Goal: Share content: Share content

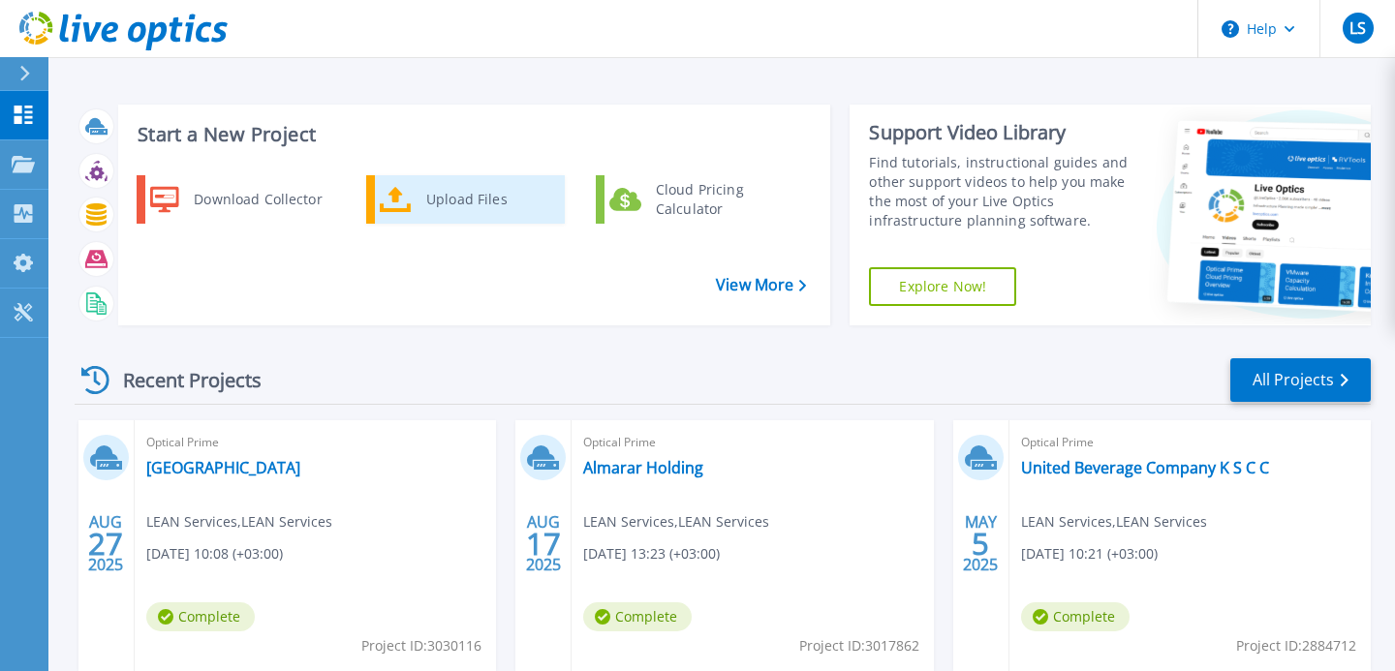
click at [413, 209] on link "Upload Files" at bounding box center [465, 199] width 199 height 48
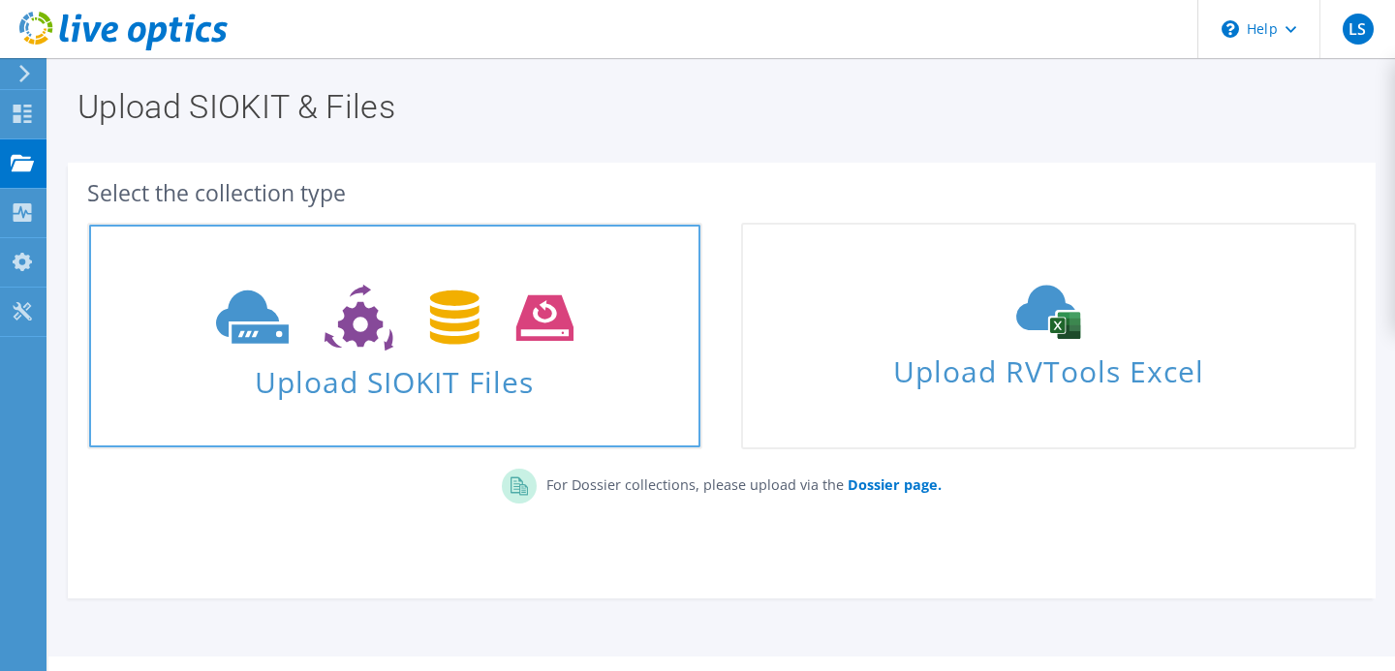
click at [365, 349] on icon at bounding box center [395, 318] width 358 height 67
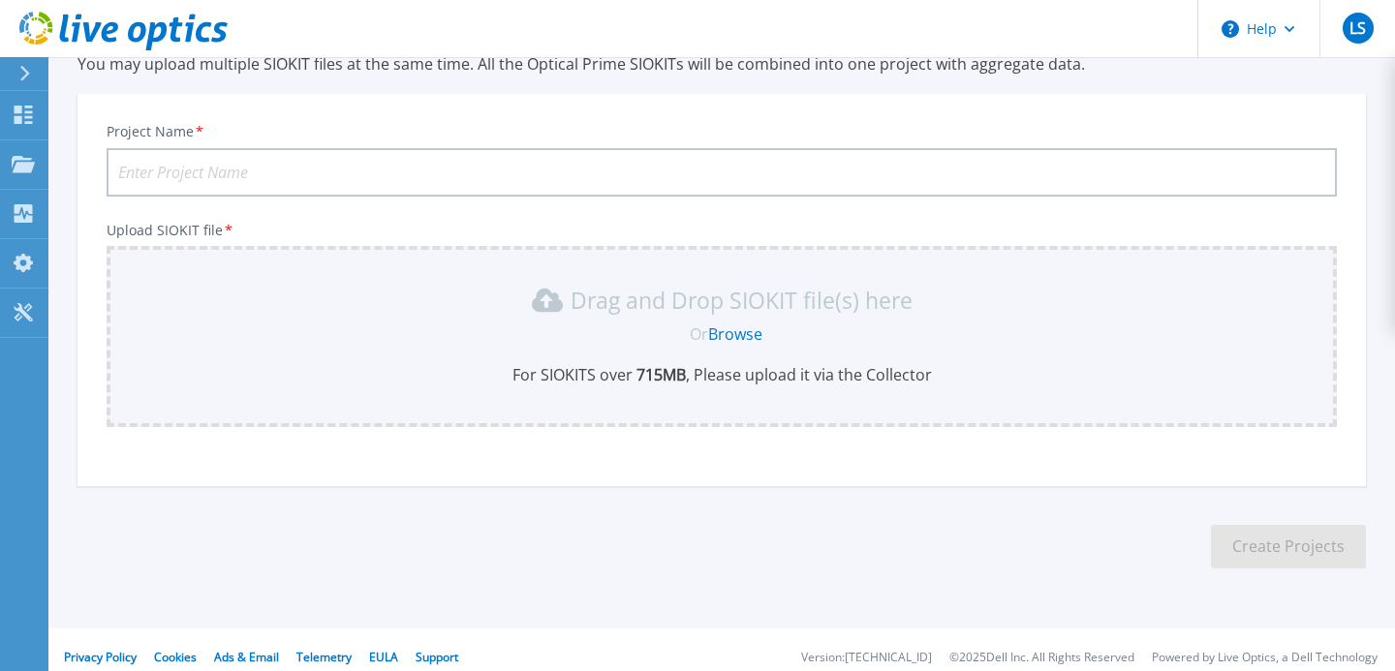
scroll to position [100, 0]
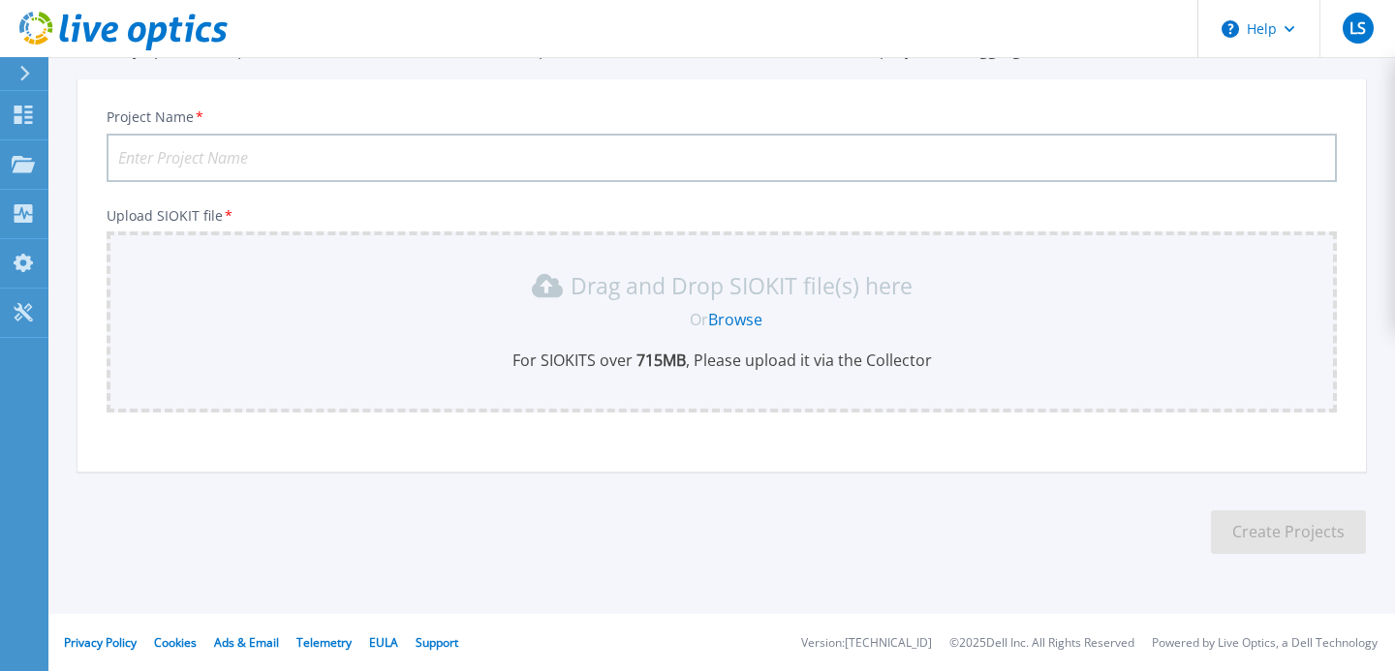
click at [260, 158] on input "Project Name *" at bounding box center [722, 158] width 1231 height 48
click at [128, 159] on input "[GEOGRAPHIC_DATA]" at bounding box center [722, 158] width 1231 height 48
click at [117, 160] on input "[GEOGRAPHIC_DATA]" at bounding box center [722, 158] width 1231 height 48
click at [166, 157] on input "7 Days - [GEOGRAPHIC_DATA]" at bounding box center [722, 158] width 1231 height 48
click at [309, 146] on input "7 Days - [GEOGRAPHIC_DATA]" at bounding box center [722, 158] width 1231 height 48
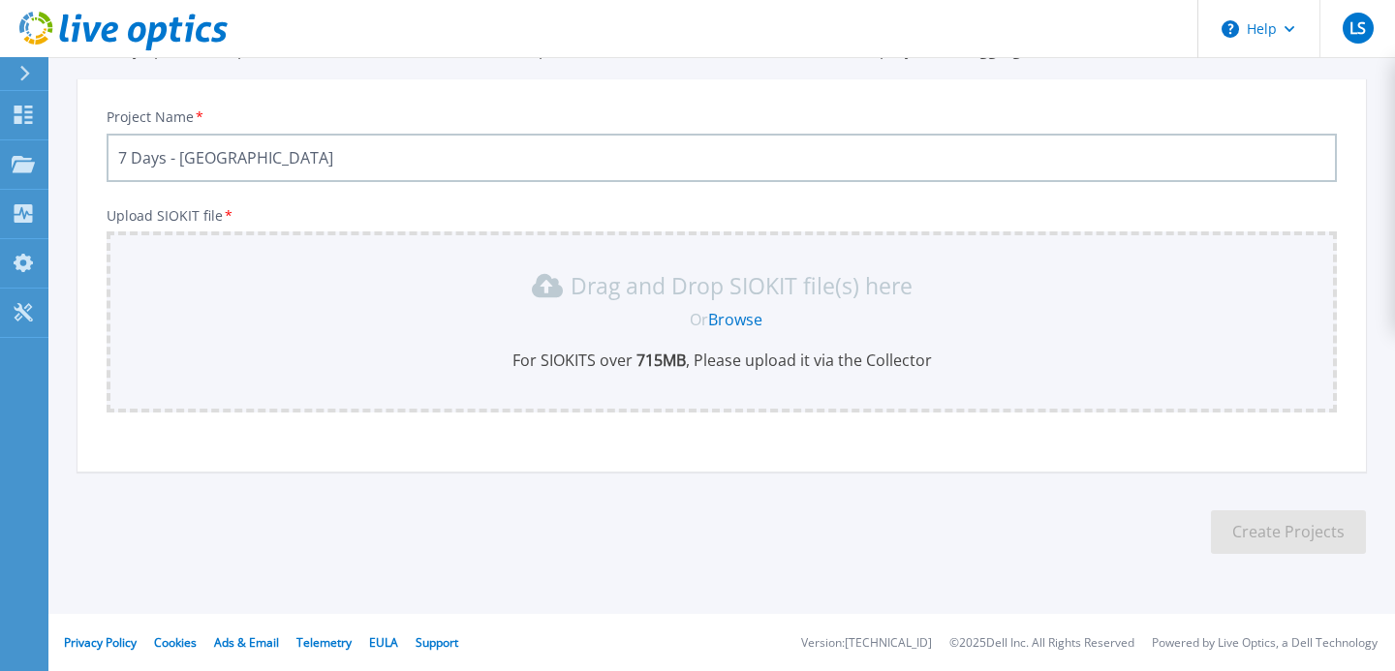
type input "7 Days - [GEOGRAPHIC_DATA]"
click at [327, 248] on div "Drag and Drop SIOKIT file(s) here Or Browse For SIOKITS over 715 MB , Please up…" at bounding box center [722, 322] width 1231 height 181
click at [338, 299] on div "Drag and Drop SIOKIT file(s) here" at bounding box center [721, 285] width 1207 height 31
click at [746, 320] on link "Browse" at bounding box center [735, 319] width 54 height 21
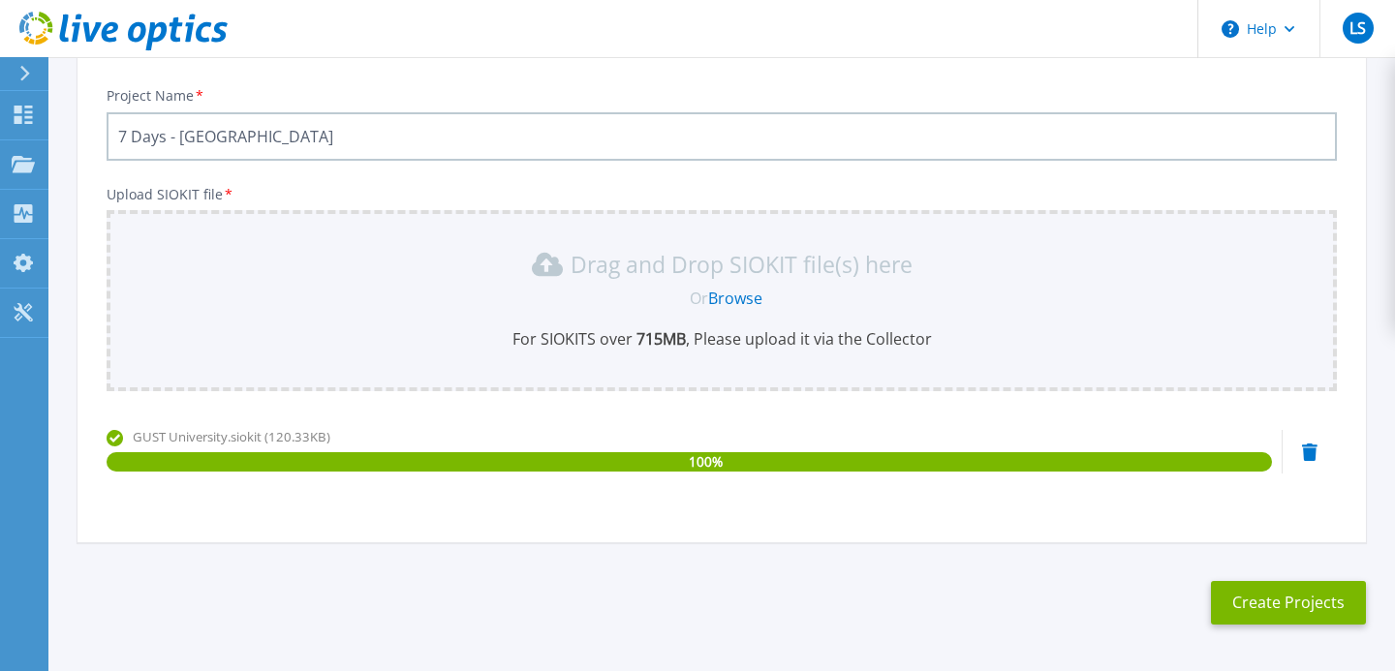
scroll to position [156, 0]
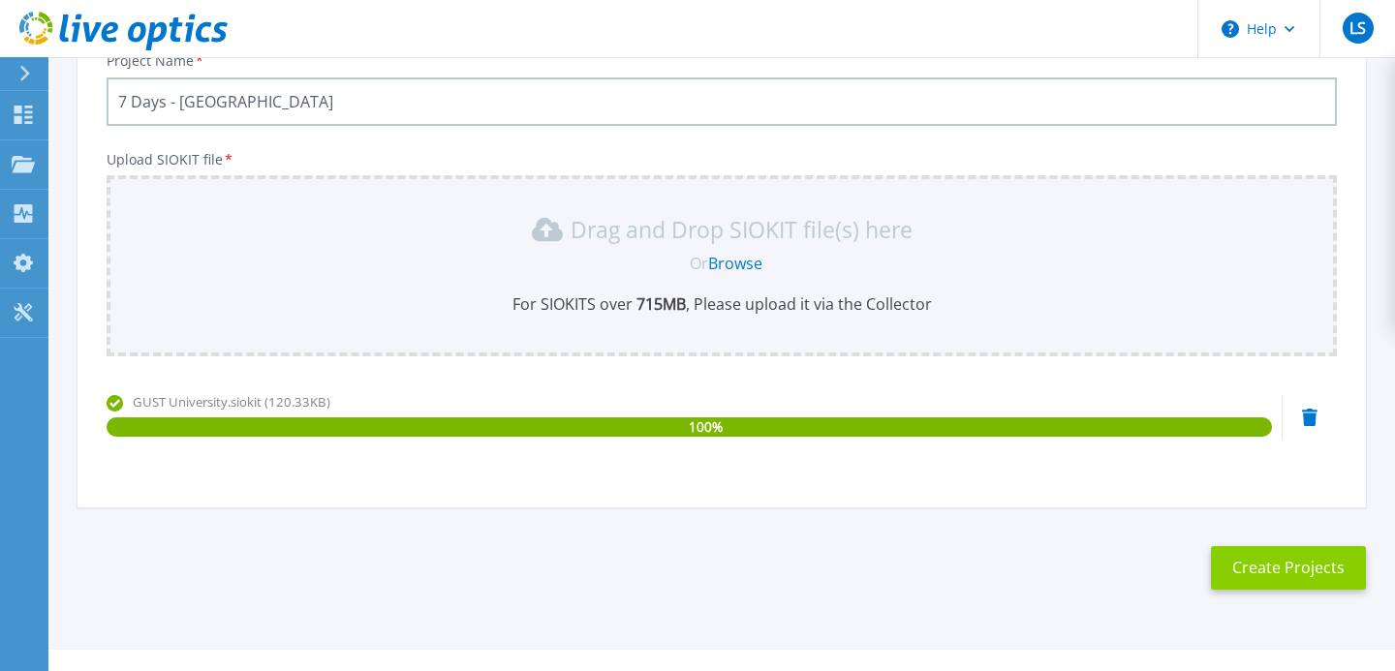
click at [1242, 567] on button "Create Projects" at bounding box center [1288, 568] width 155 height 44
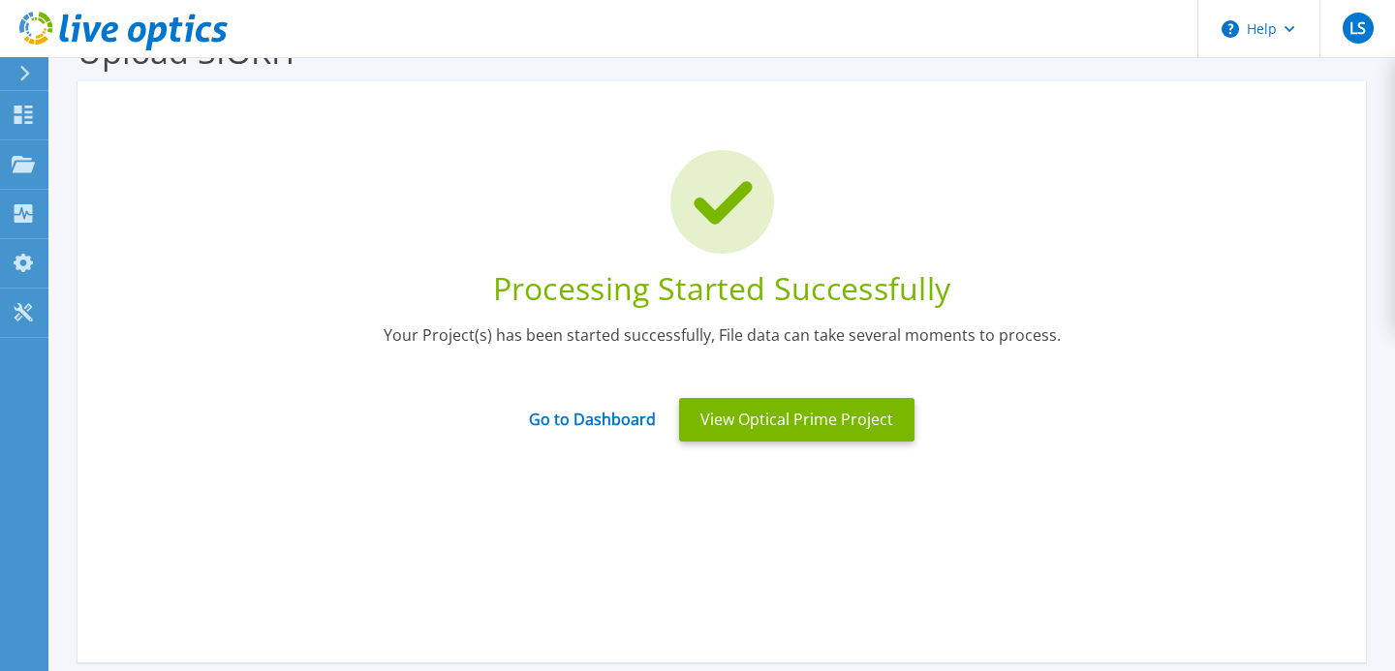
scroll to position [0, 0]
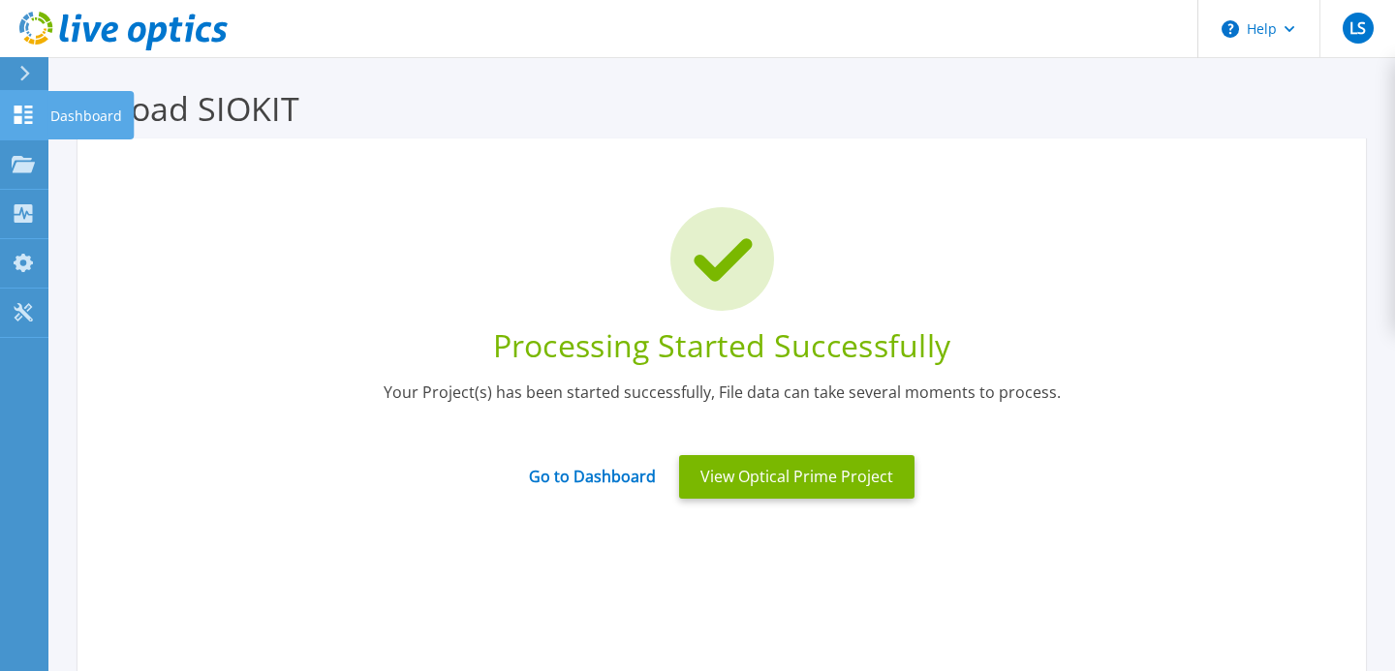
click at [25, 119] on icon at bounding box center [23, 115] width 23 height 18
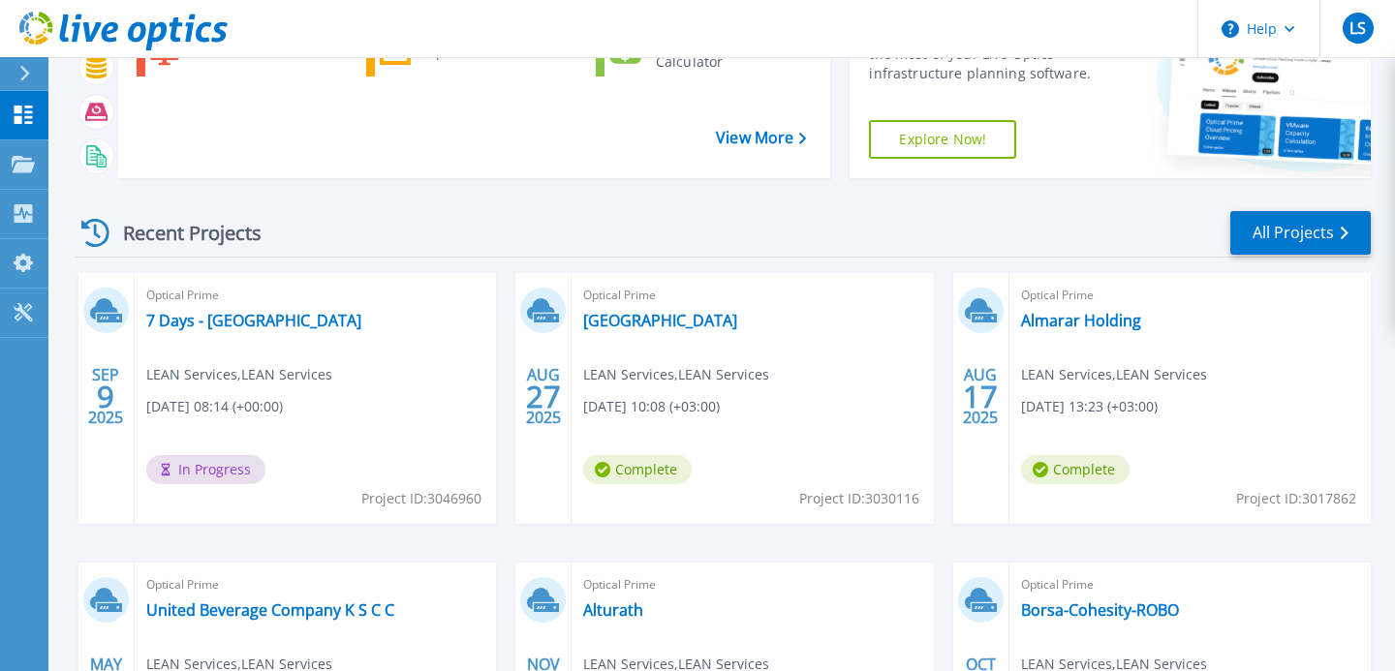
scroll to position [161, 0]
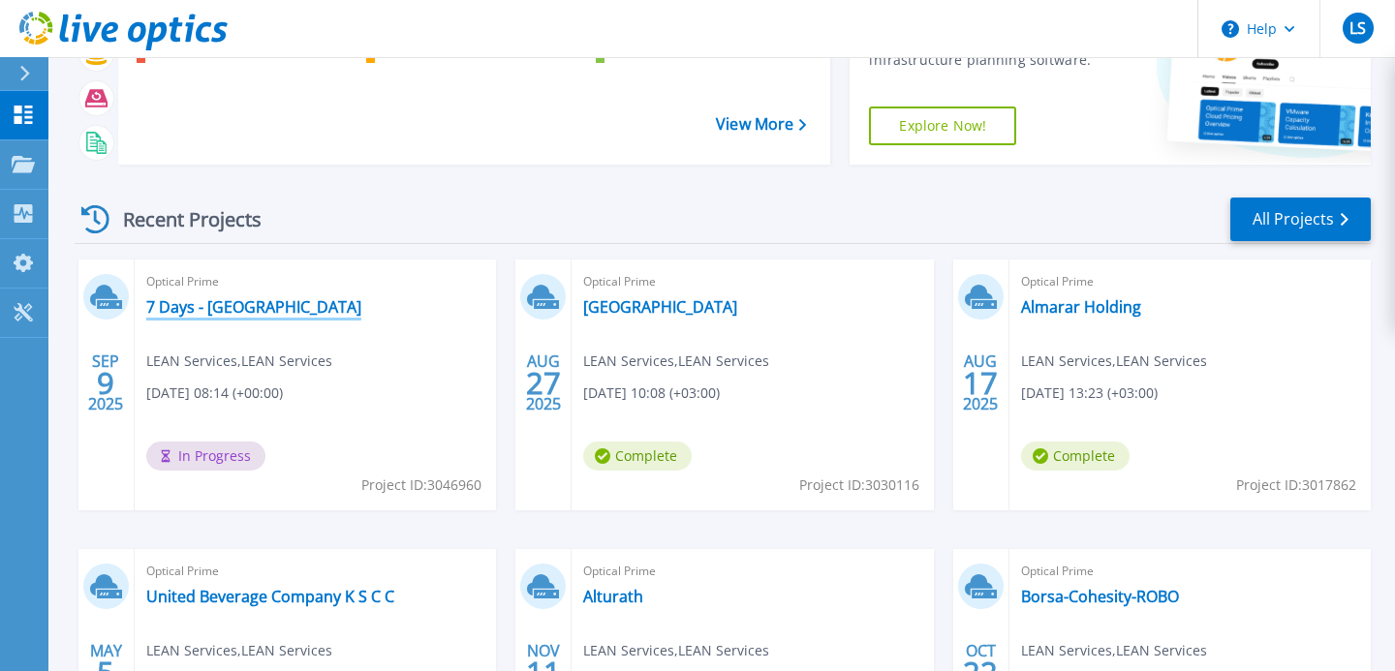
click at [262, 312] on link "7 Days - GUST University" at bounding box center [253, 306] width 215 height 19
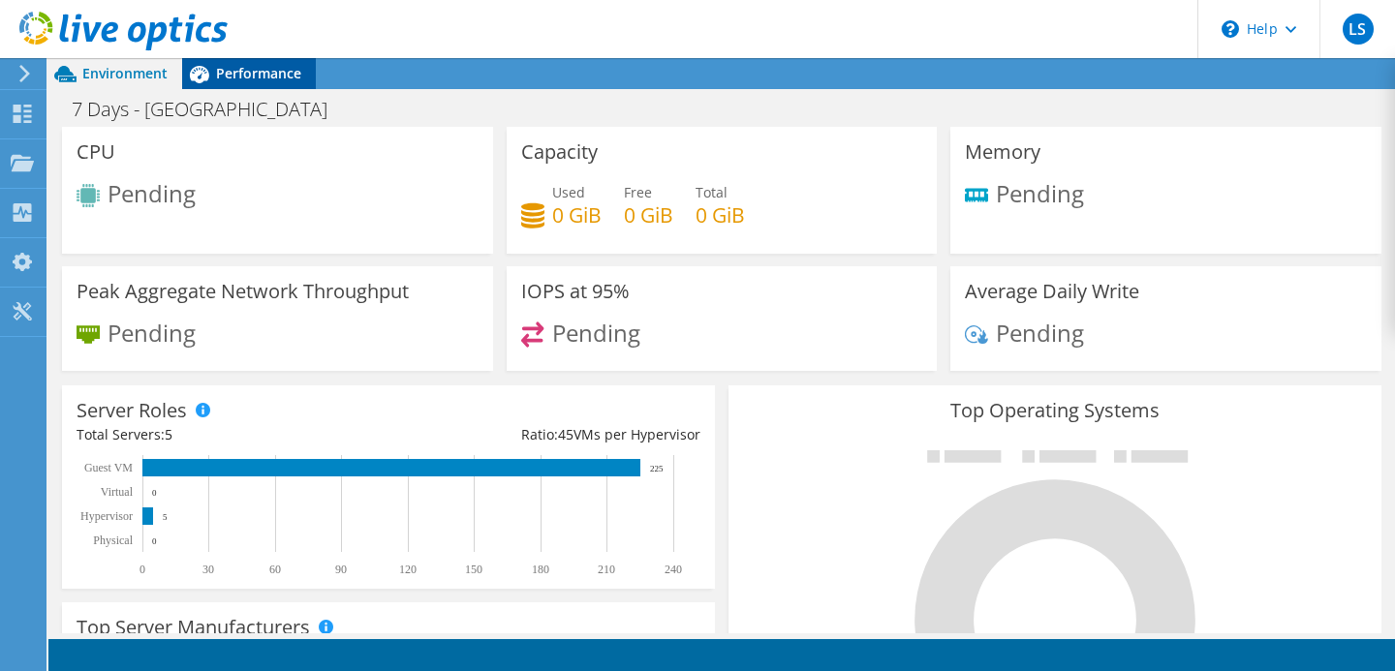
click at [240, 78] on span "Performance" at bounding box center [258, 73] width 85 height 18
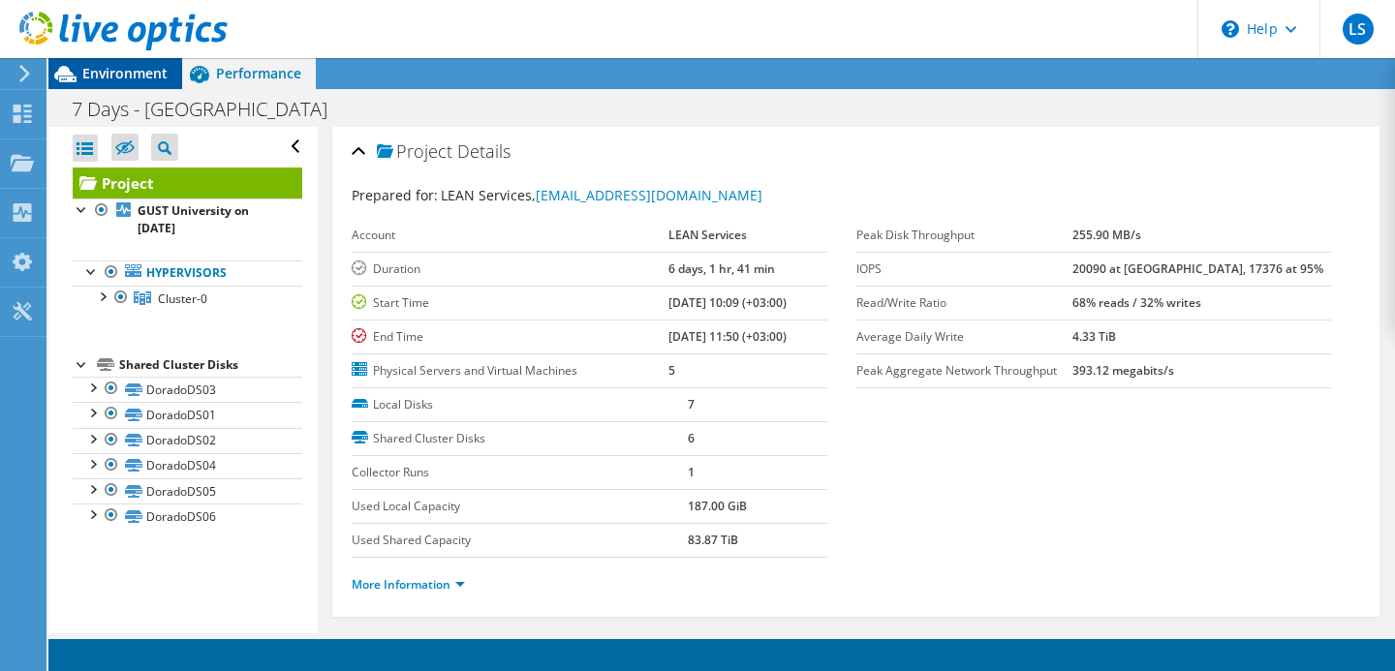
click at [79, 82] on icon at bounding box center [65, 74] width 34 height 34
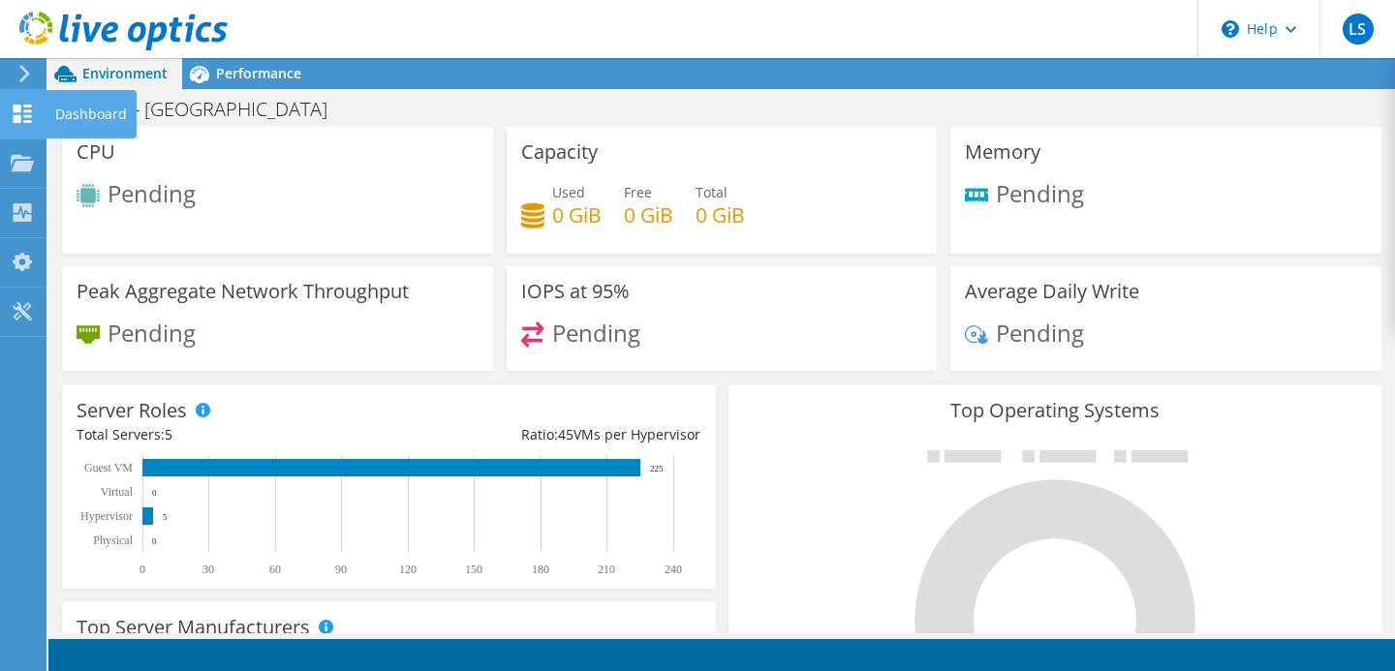
click at [16, 105] on use at bounding box center [23, 114] width 18 height 18
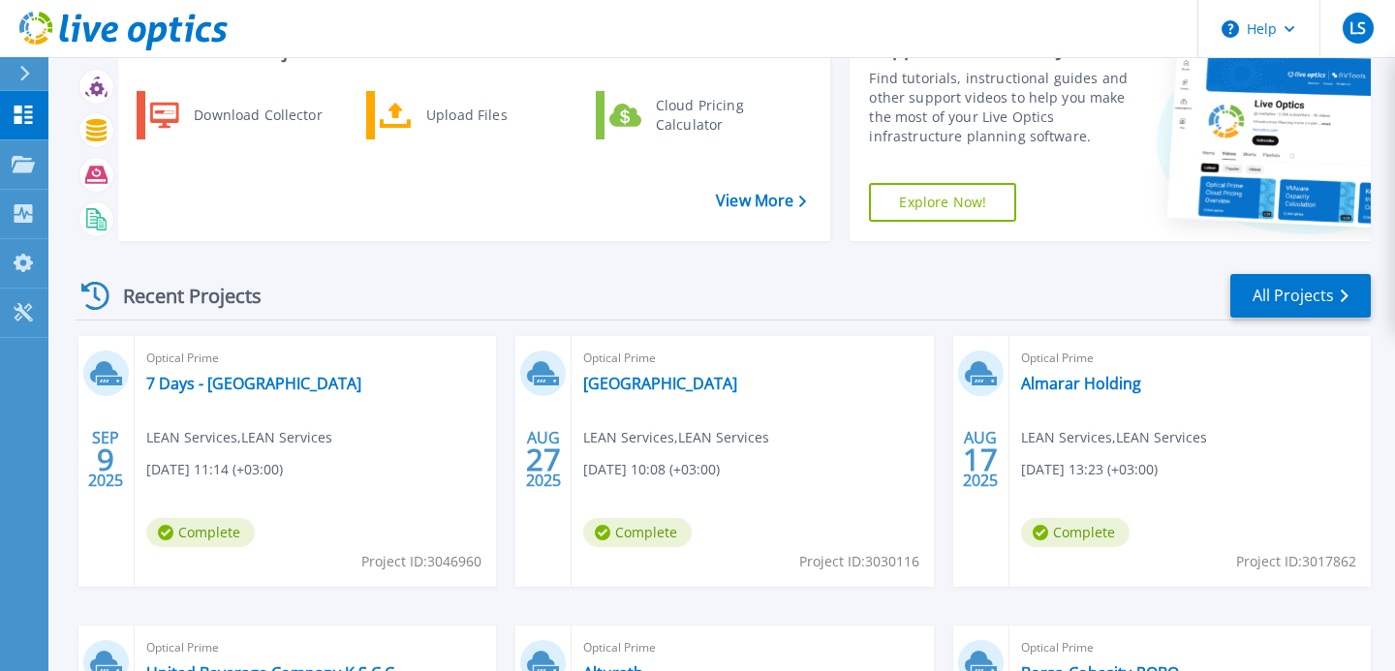
scroll to position [166, 0]
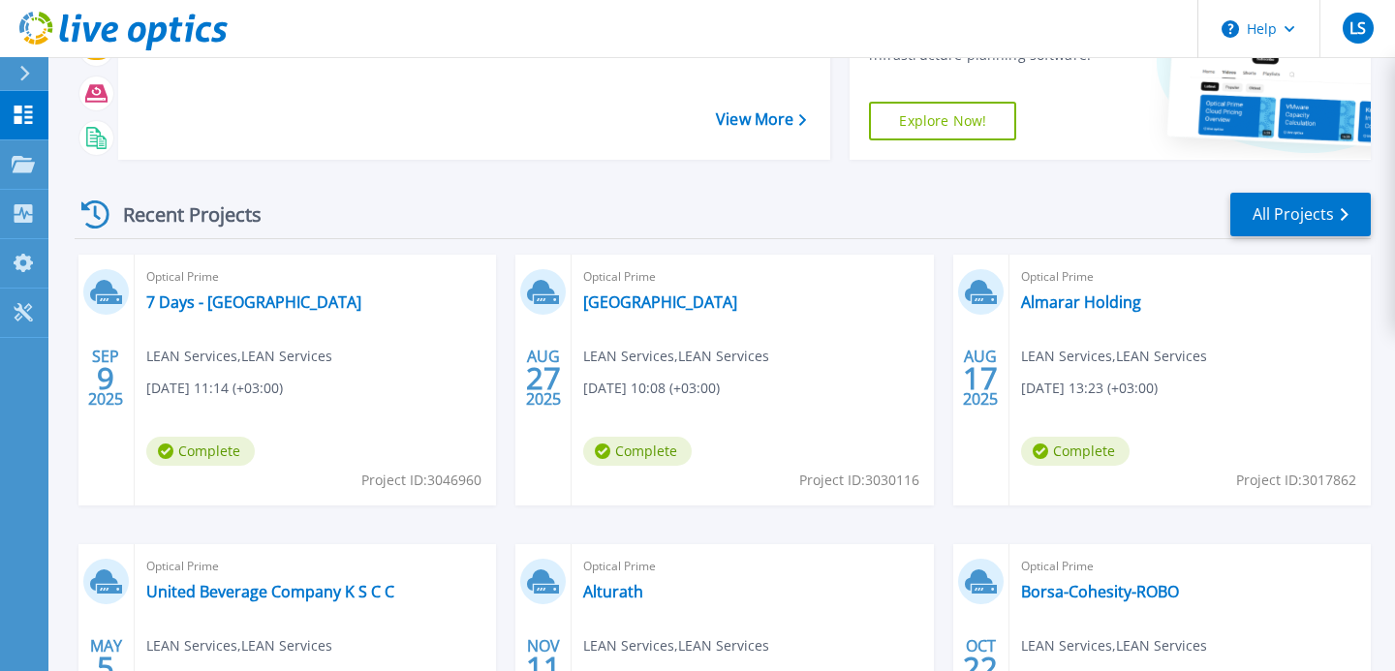
click at [286, 316] on div "Optical Prime 7 Days - GUST University LEAN Services , LEAN Services [DATE] 11:…" at bounding box center [315, 380] width 361 height 251
click at [282, 307] on link "7 Days - [GEOGRAPHIC_DATA]" at bounding box center [253, 302] width 215 height 19
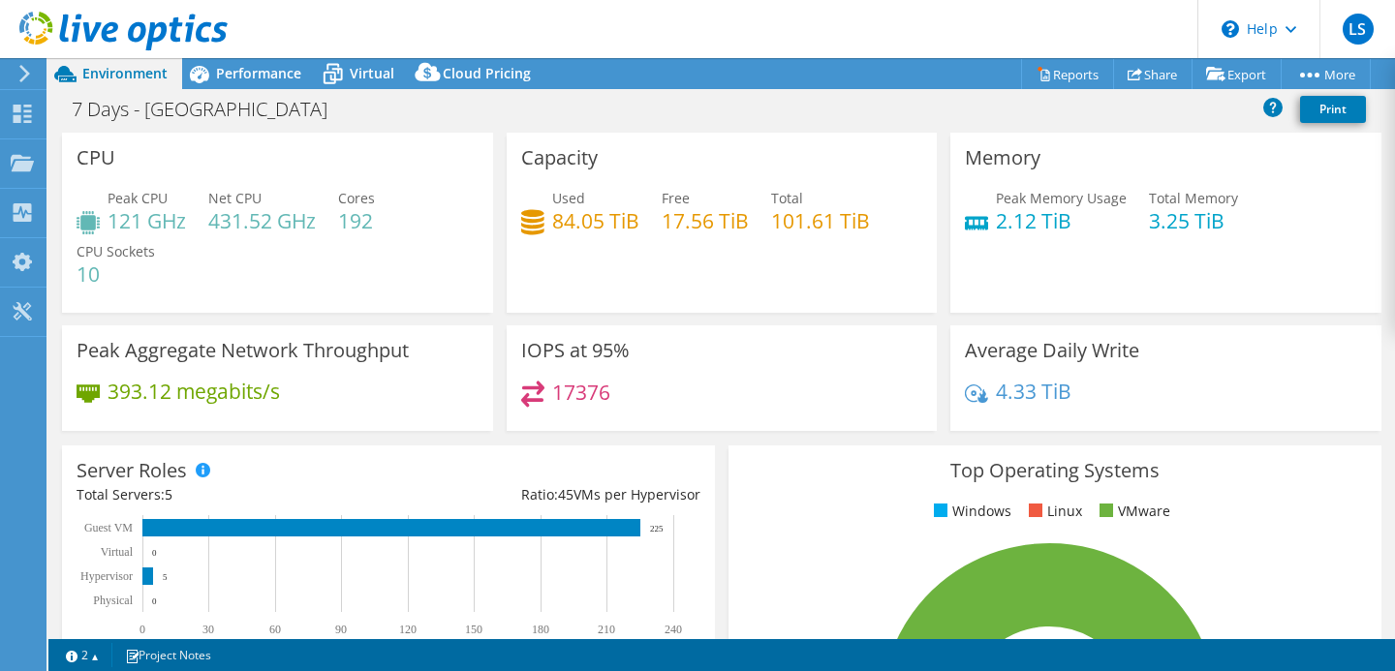
select select "USD"
click at [262, 79] on span "Performance" at bounding box center [258, 73] width 85 height 18
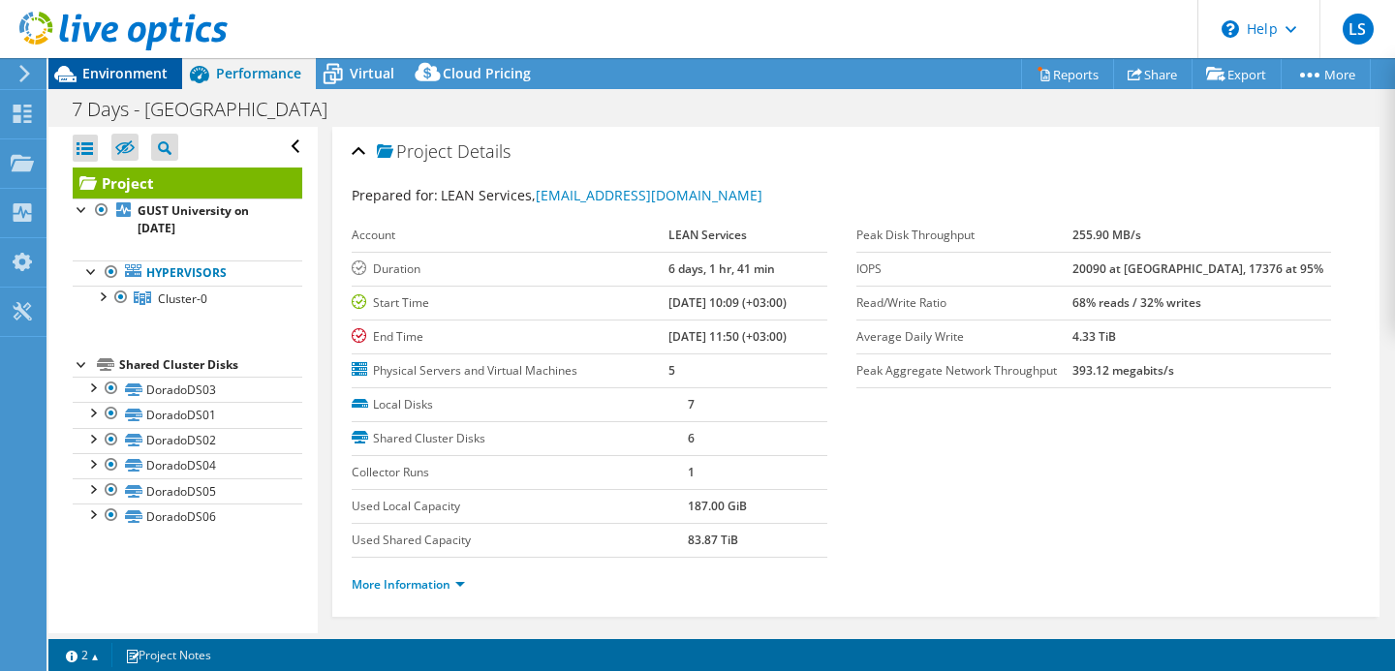
click at [126, 73] on span "Environment" at bounding box center [124, 73] width 85 height 18
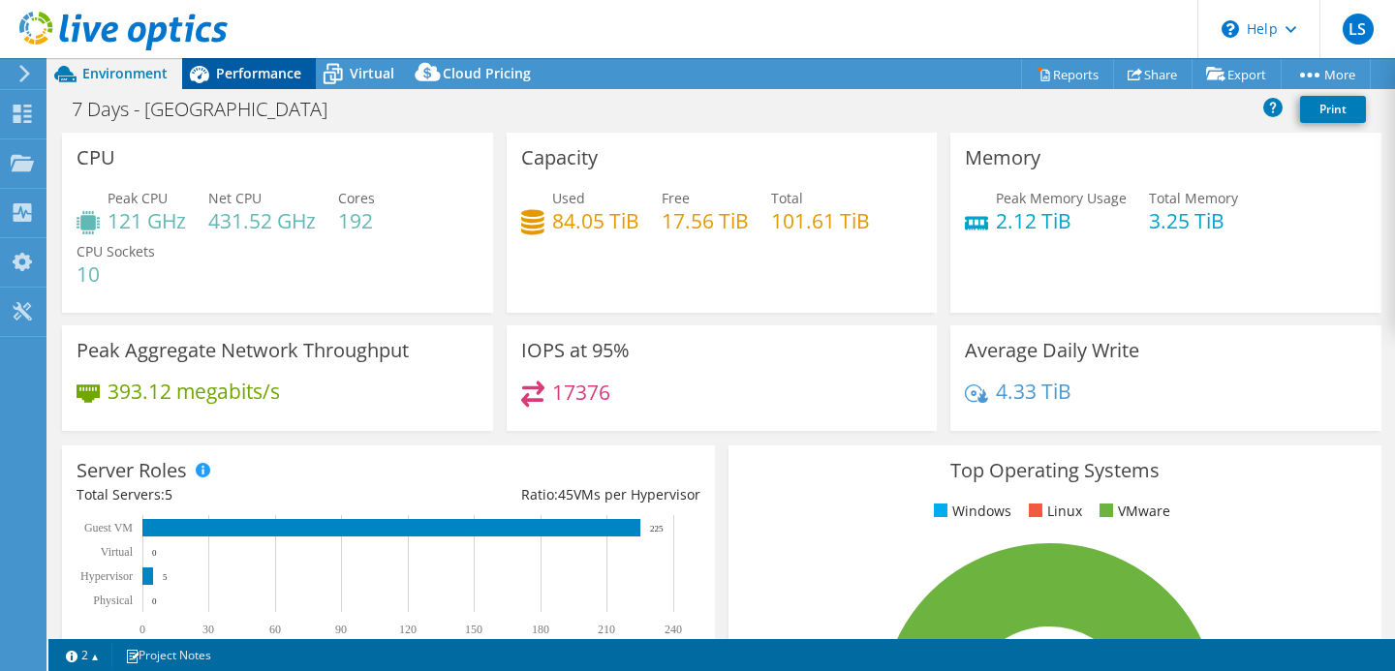
click at [225, 77] on span "Performance" at bounding box center [258, 73] width 85 height 18
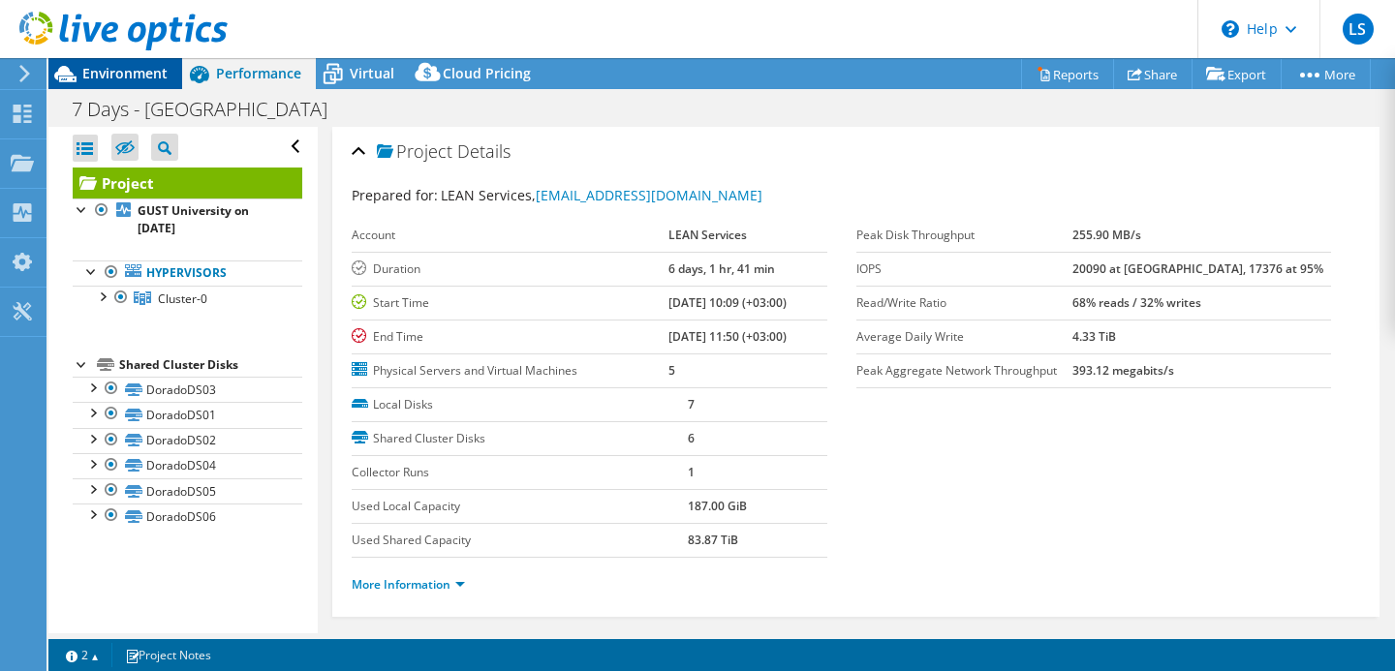
click at [116, 83] on div "Environment" at bounding box center [115, 73] width 134 height 31
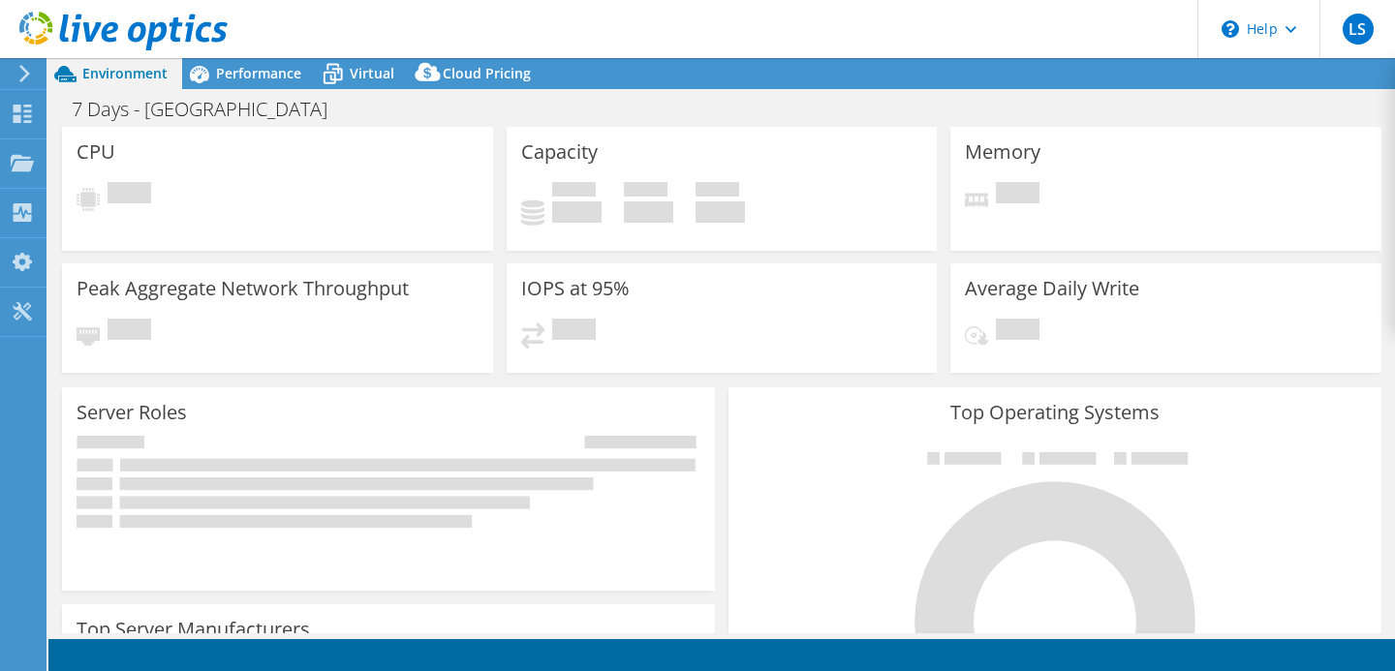
select select "USD"
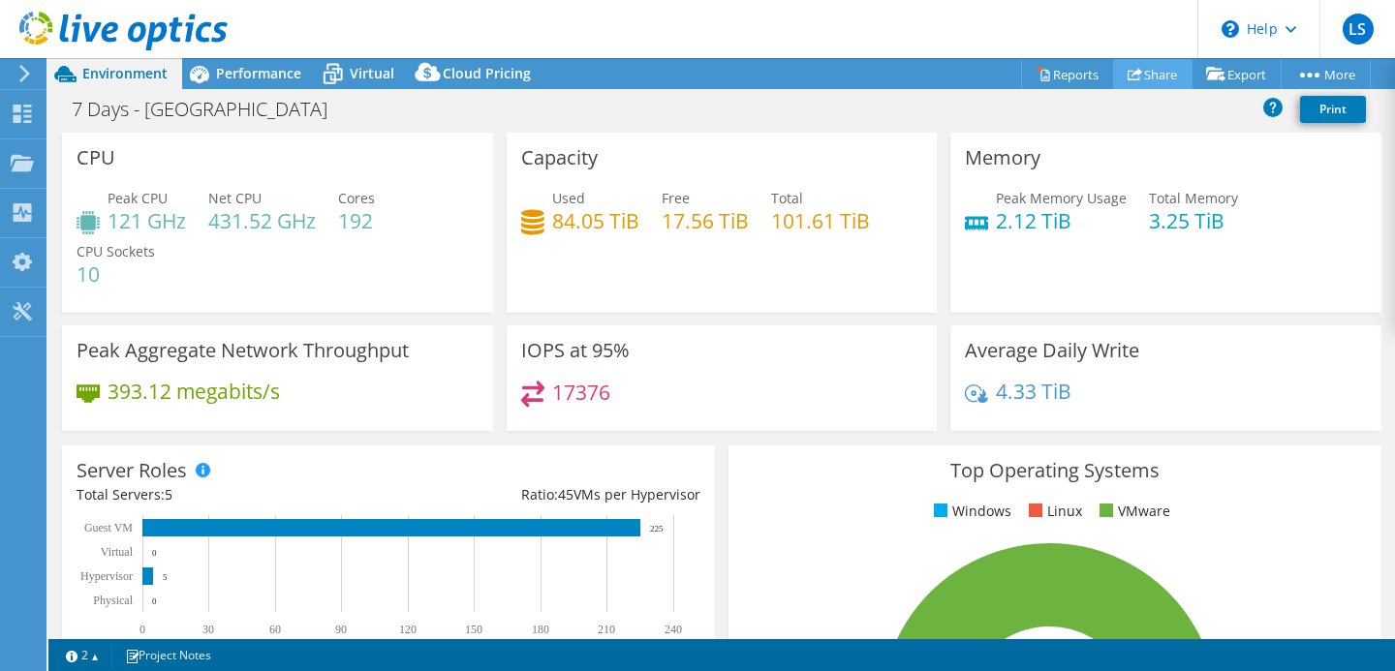
click at [1133, 78] on link "Share" at bounding box center [1152, 74] width 79 height 30
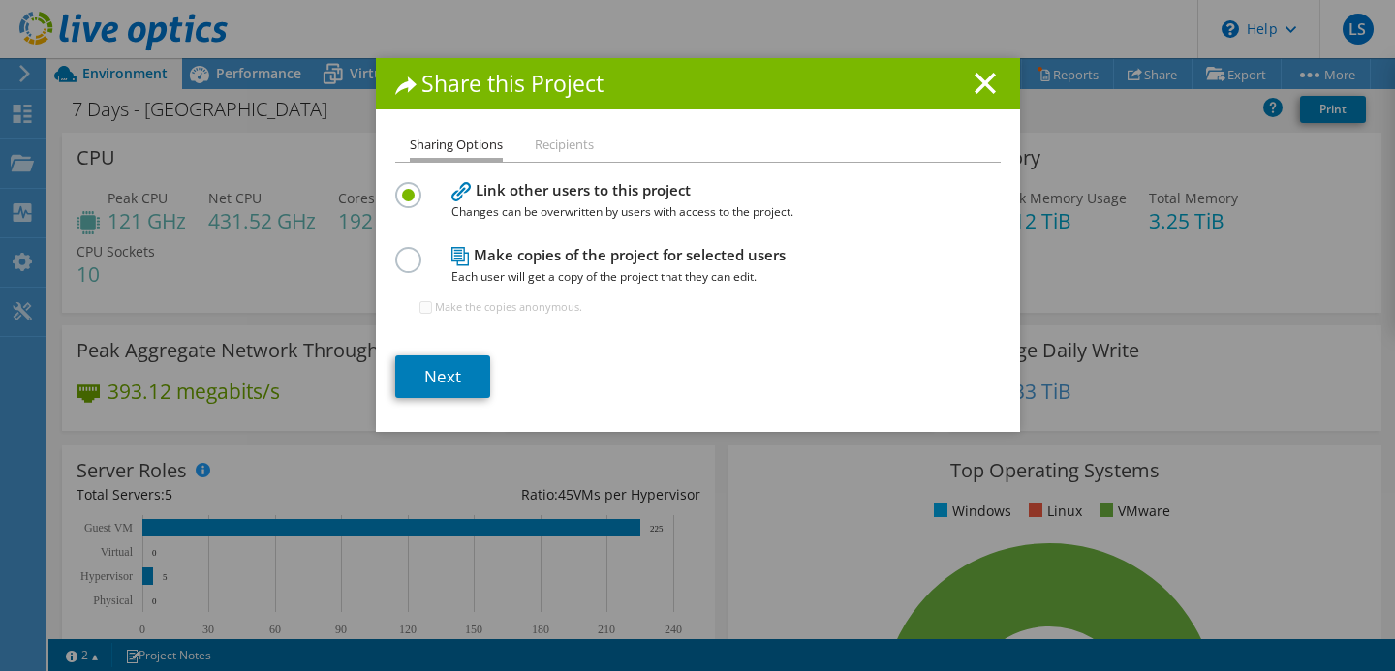
click at [546, 138] on li "Recipients" at bounding box center [564, 146] width 59 height 24
click at [401, 252] on label at bounding box center [412, 249] width 34 height 5
click at [0, 0] on input "radio" at bounding box center [0, 0] width 0 height 0
click at [414, 187] on label at bounding box center [412, 184] width 34 height 5
click at [0, 0] on input "radio" at bounding box center [0, 0] width 0 height 0
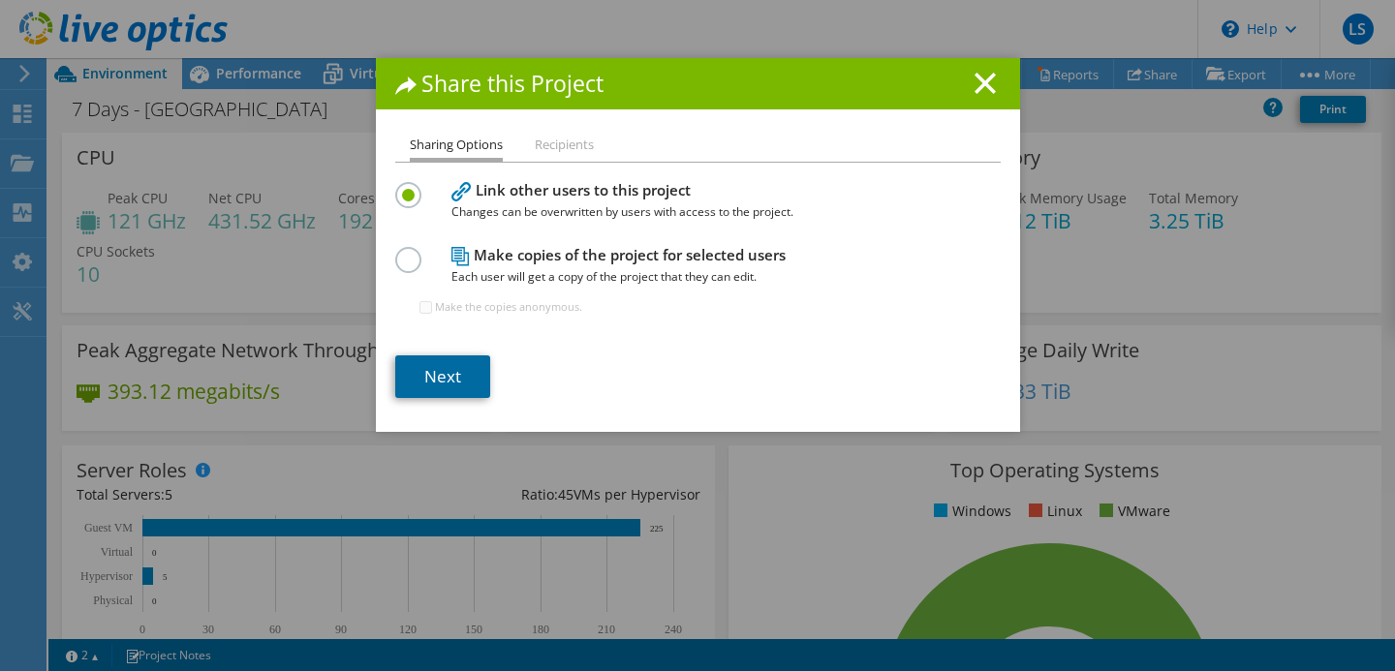
click at [463, 371] on link "Next" at bounding box center [442, 377] width 95 height 43
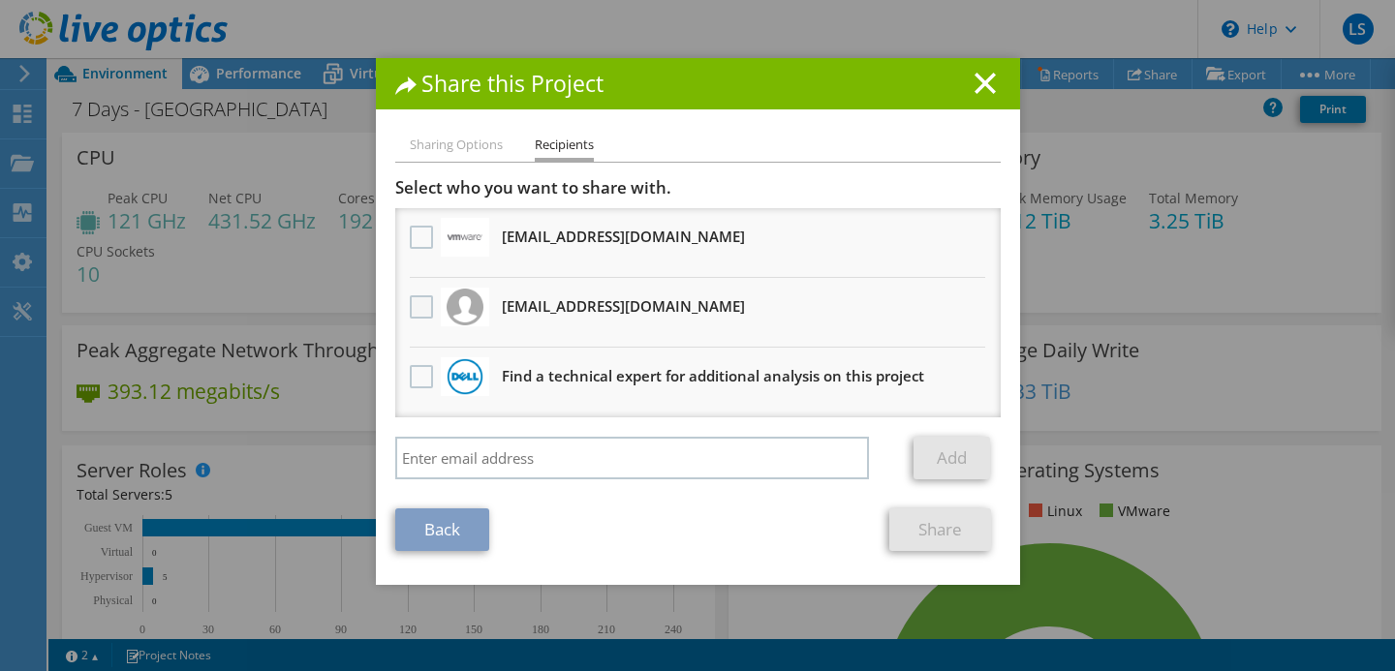
click at [416, 313] on label at bounding box center [424, 307] width 28 height 23
click at [0, 0] on input "checkbox" at bounding box center [0, 0] width 0 height 0
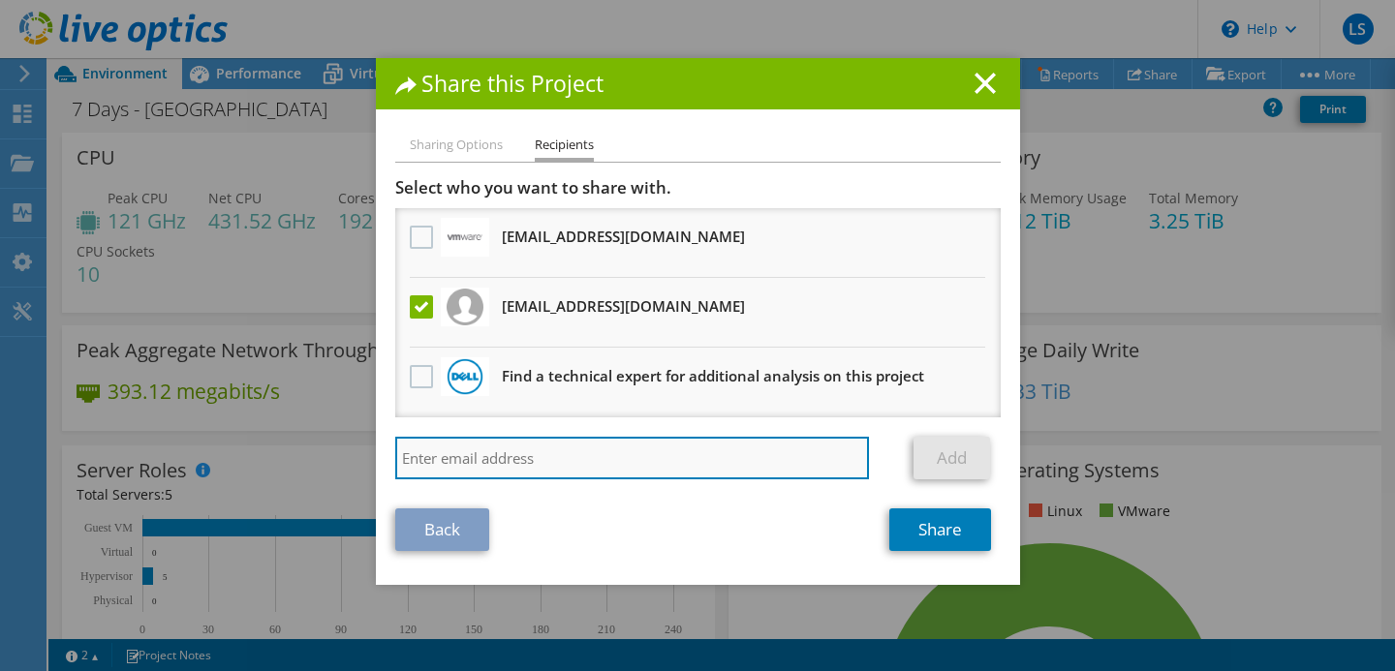
click at [537, 464] on input "search" at bounding box center [632, 458] width 475 height 43
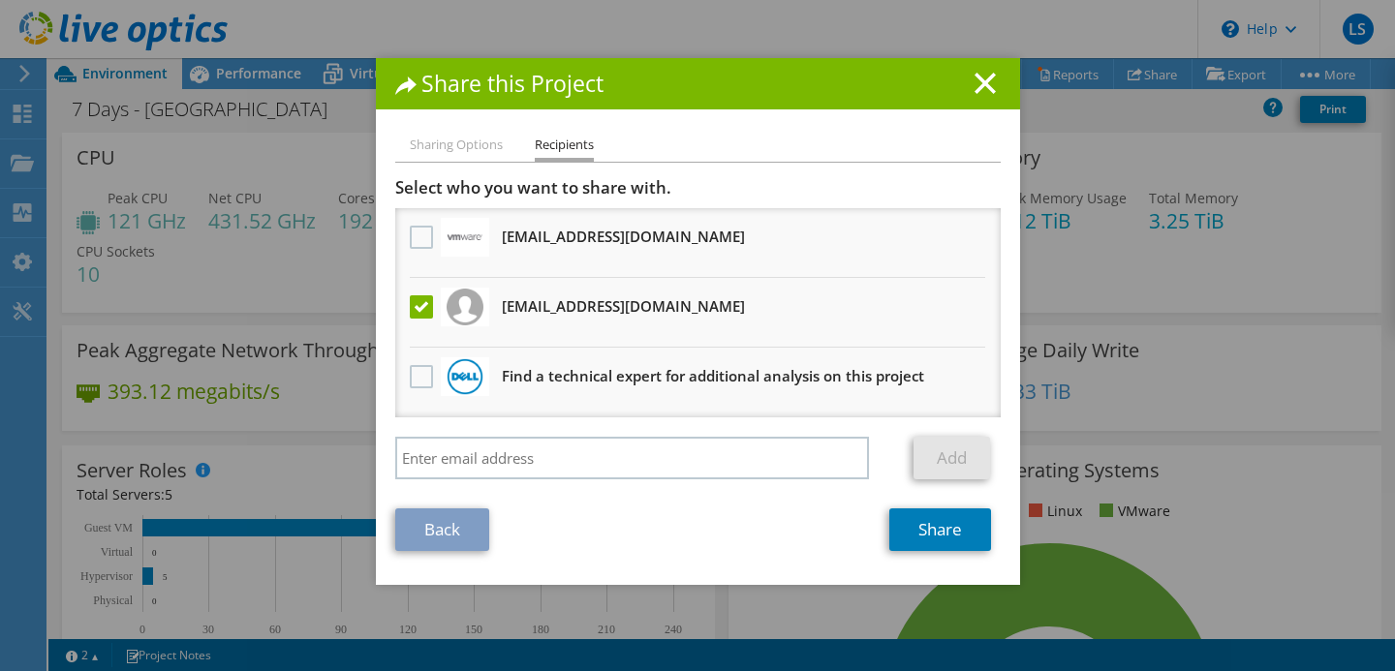
click at [746, 519] on div "Back Share" at bounding box center [698, 530] width 606 height 43
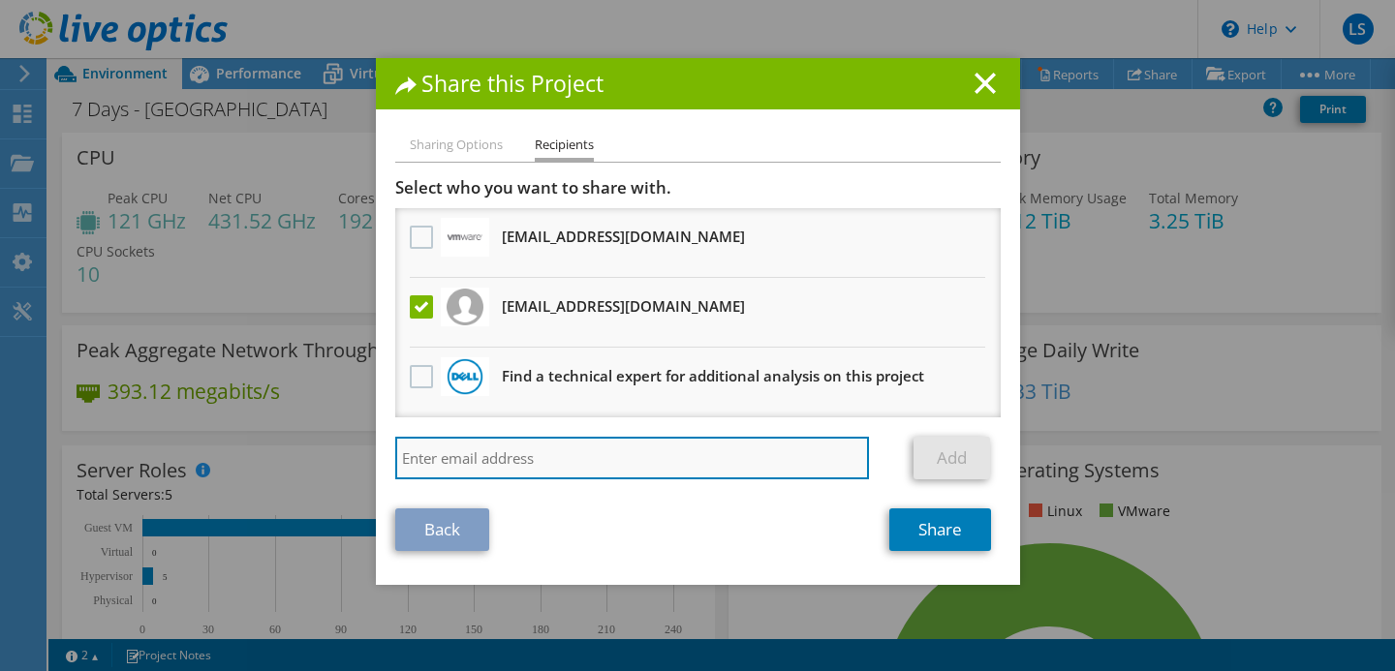
click at [651, 452] on input "search" at bounding box center [632, 458] width 475 height 43
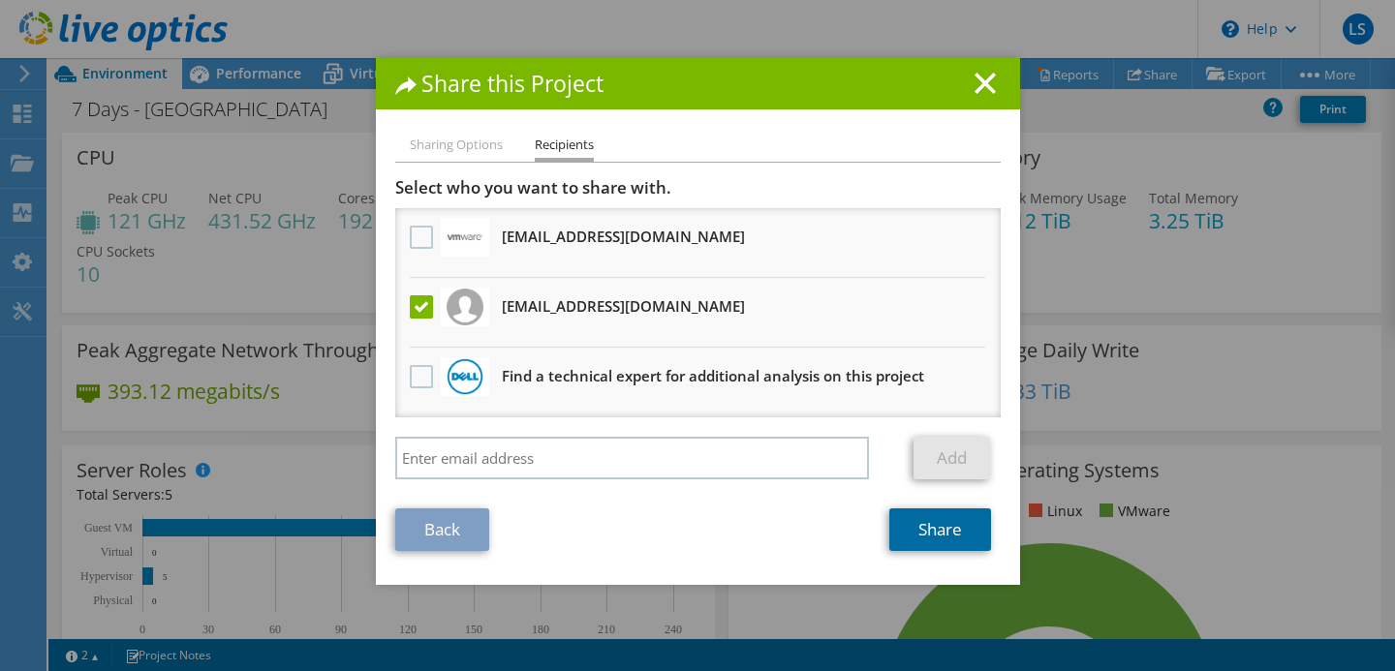
click at [925, 532] on link "Share" at bounding box center [941, 530] width 102 height 43
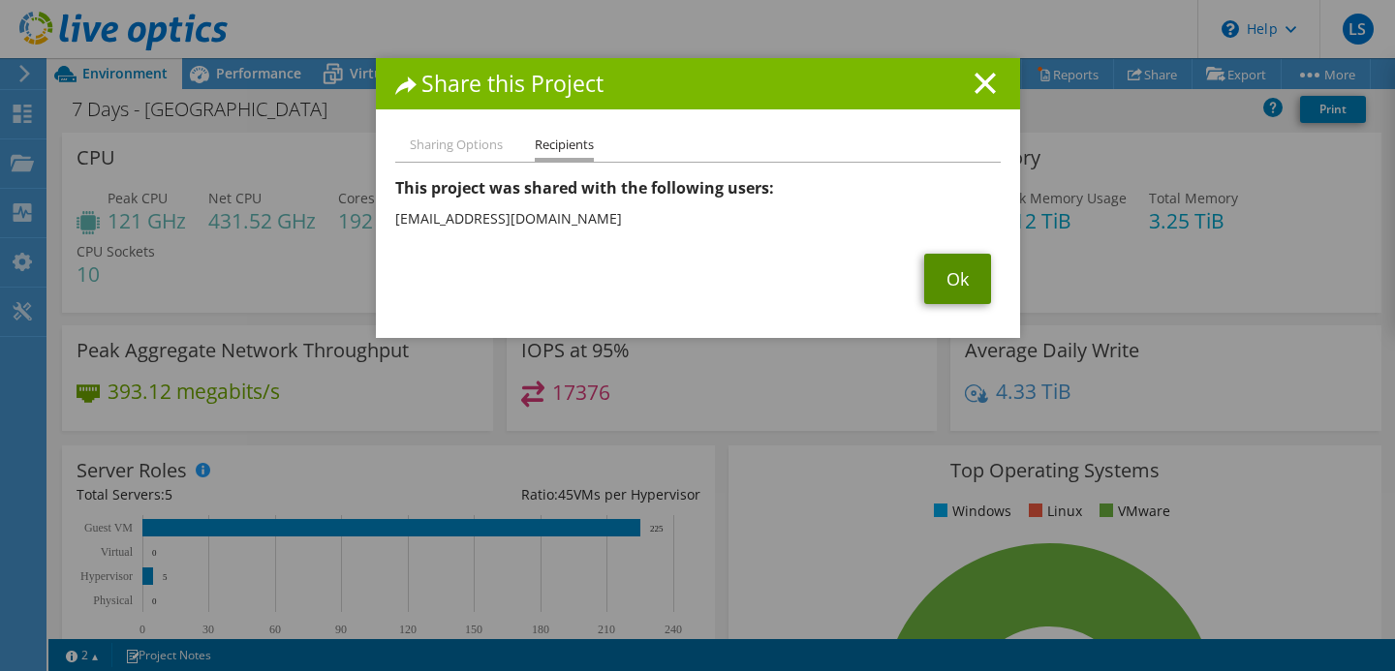
click at [967, 282] on link "Ok" at bounding box center [957, 279] width 67 height 50
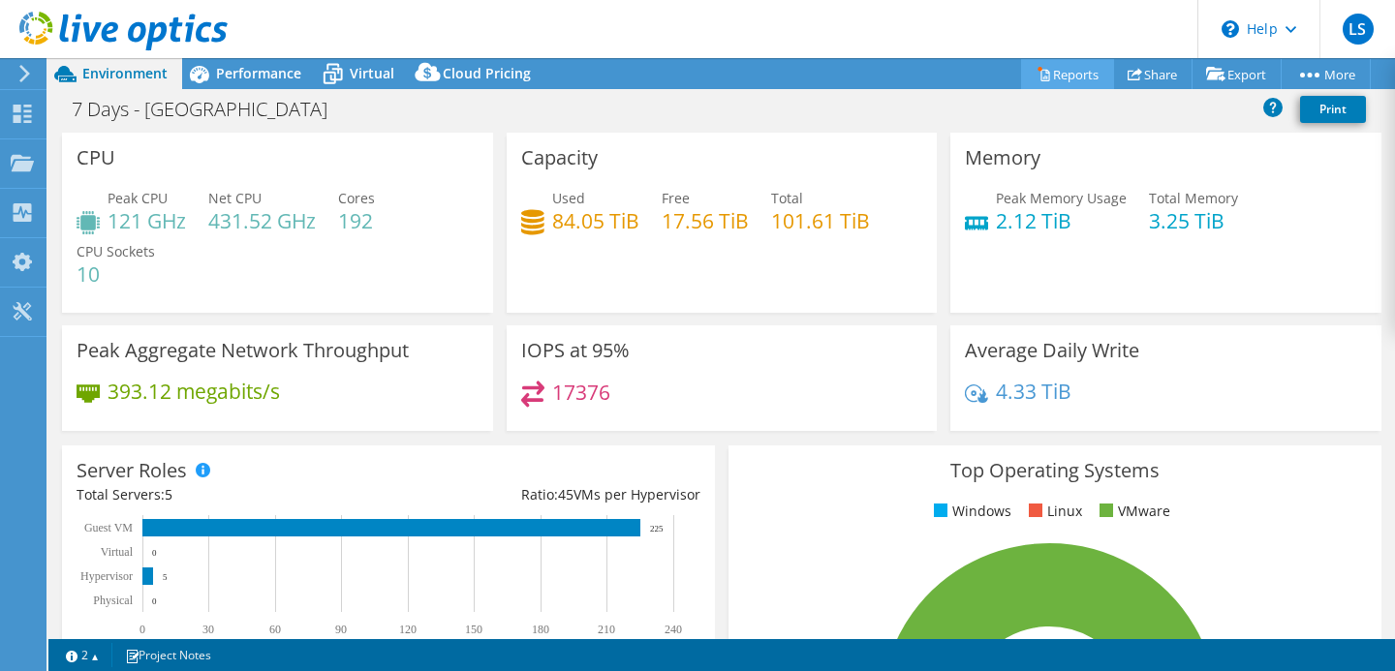
click at [1055, 76] on link "Reports" at bounding box center [1067, 74] width 93 height 30
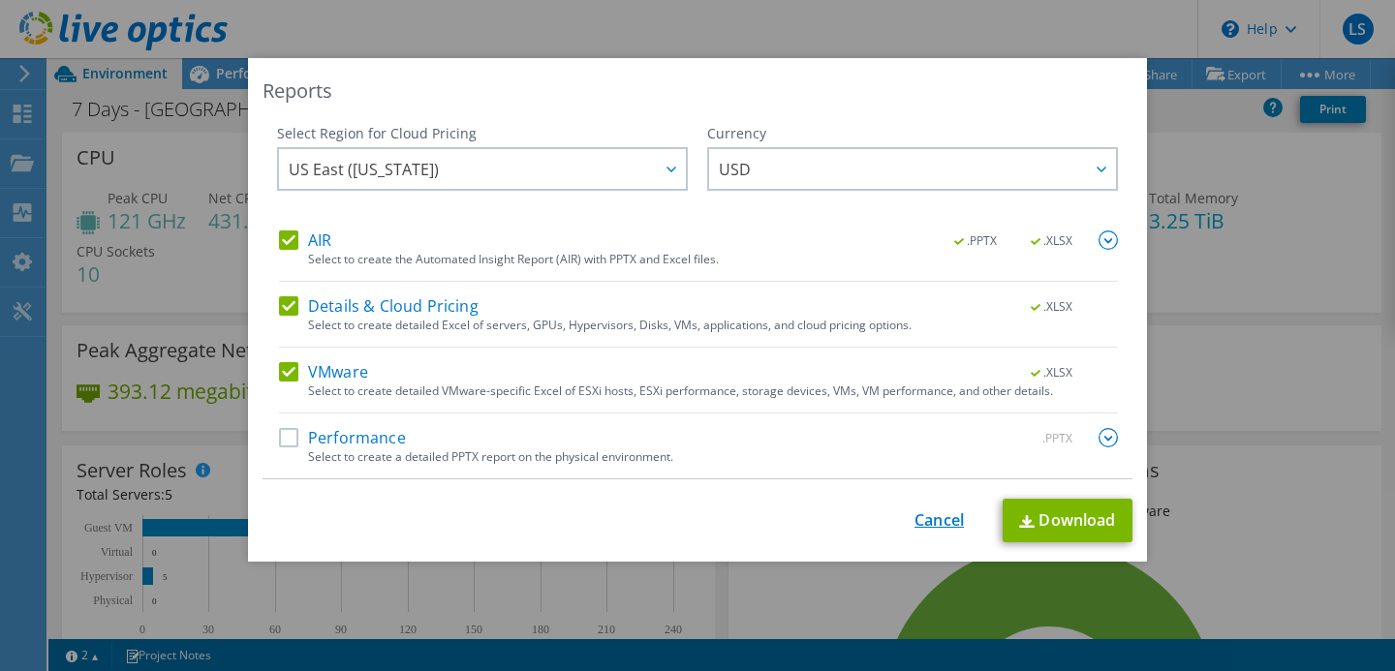
click at [926, 523] on link "Cancel" at bounding box center [939, 521] width 49 height 18
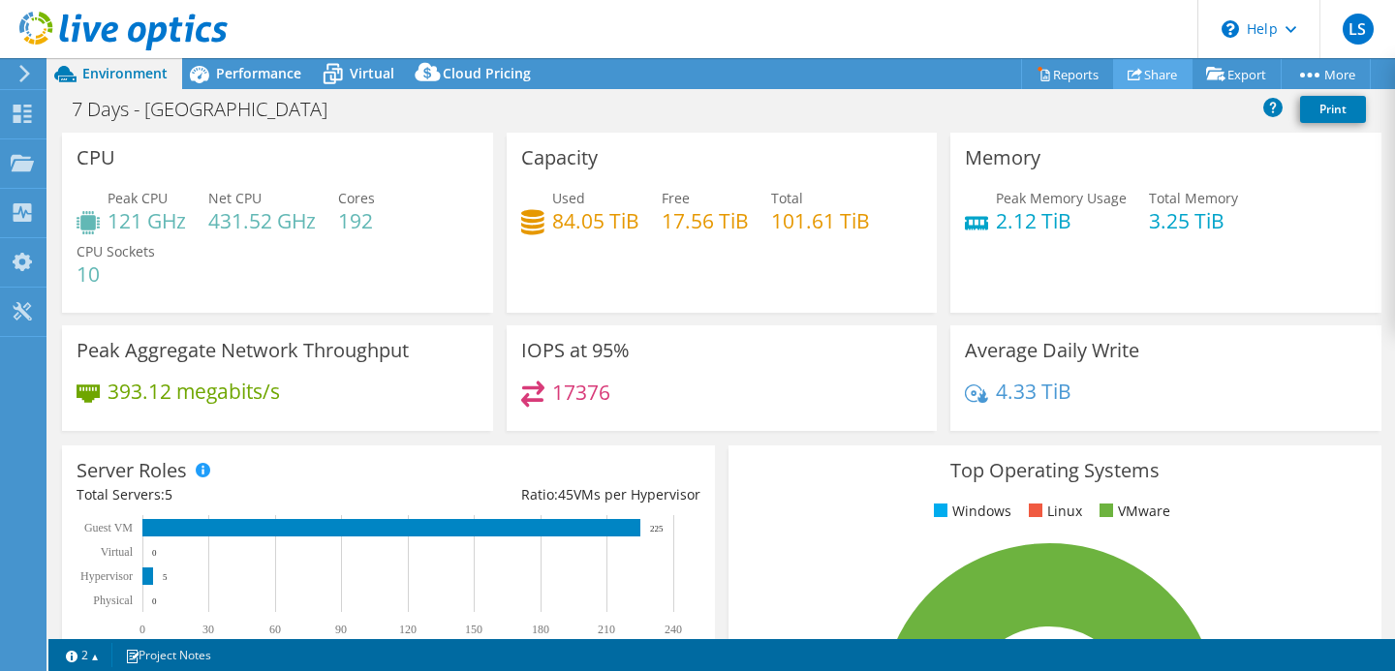
click at [1132, 78] on link "Share" at bounding box center [1152, 74] width 79 height 30
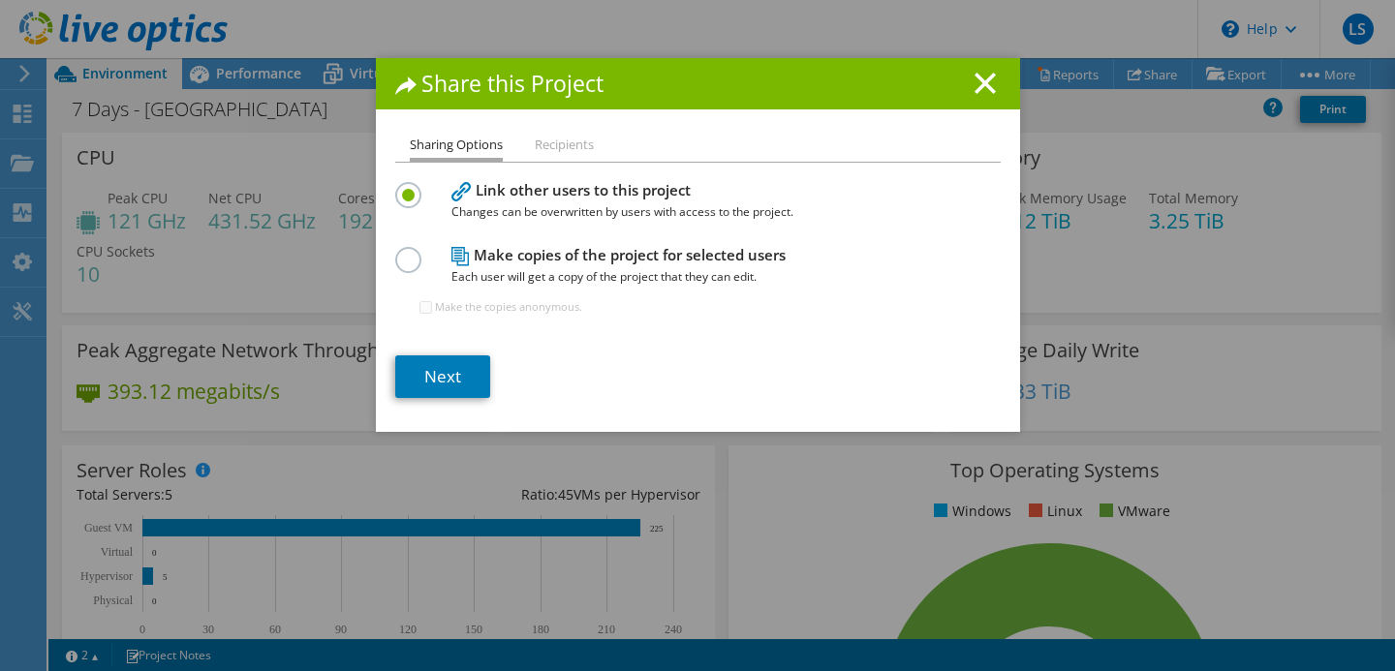
click at [996, 78] on h1 "Share this Project" at bounding box center [698, 84] width 606 height 22
click at [989, 84] on icon at bounding box center [985, 83] width 21 height 21
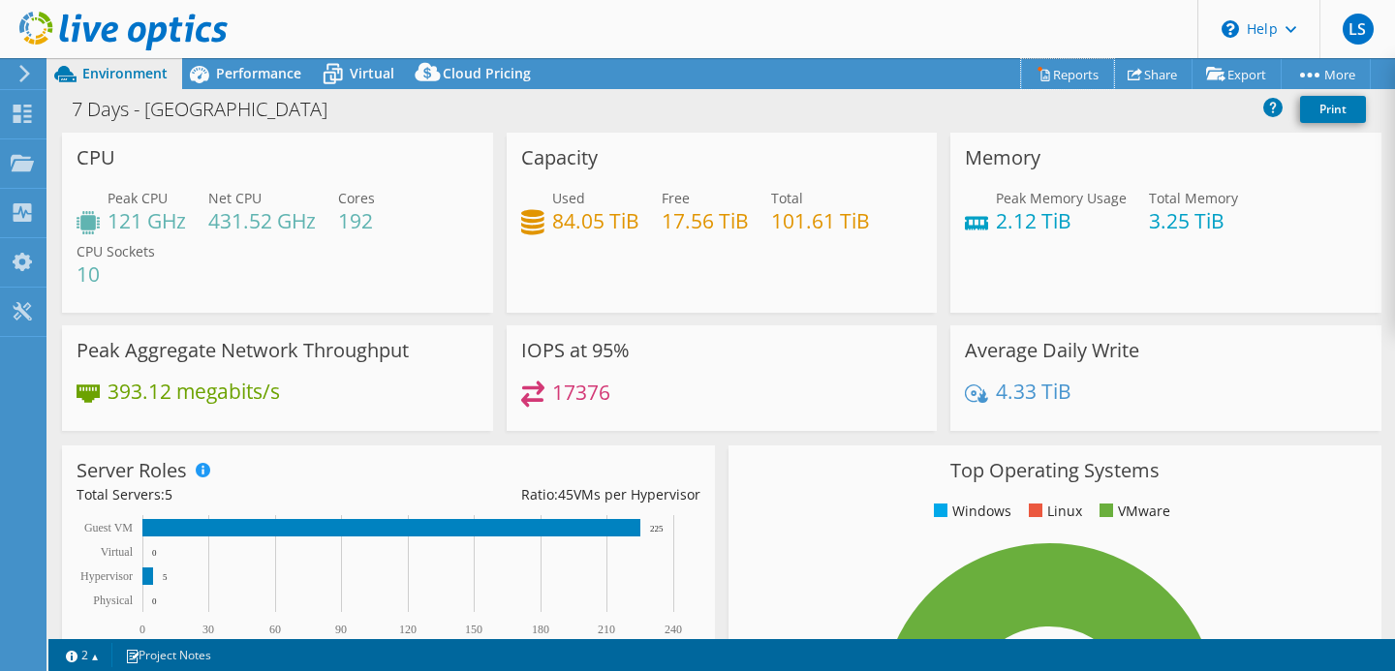
click at [1055, 67] on link "Reports" at bounding box center [1067, 74] width 93 height 30
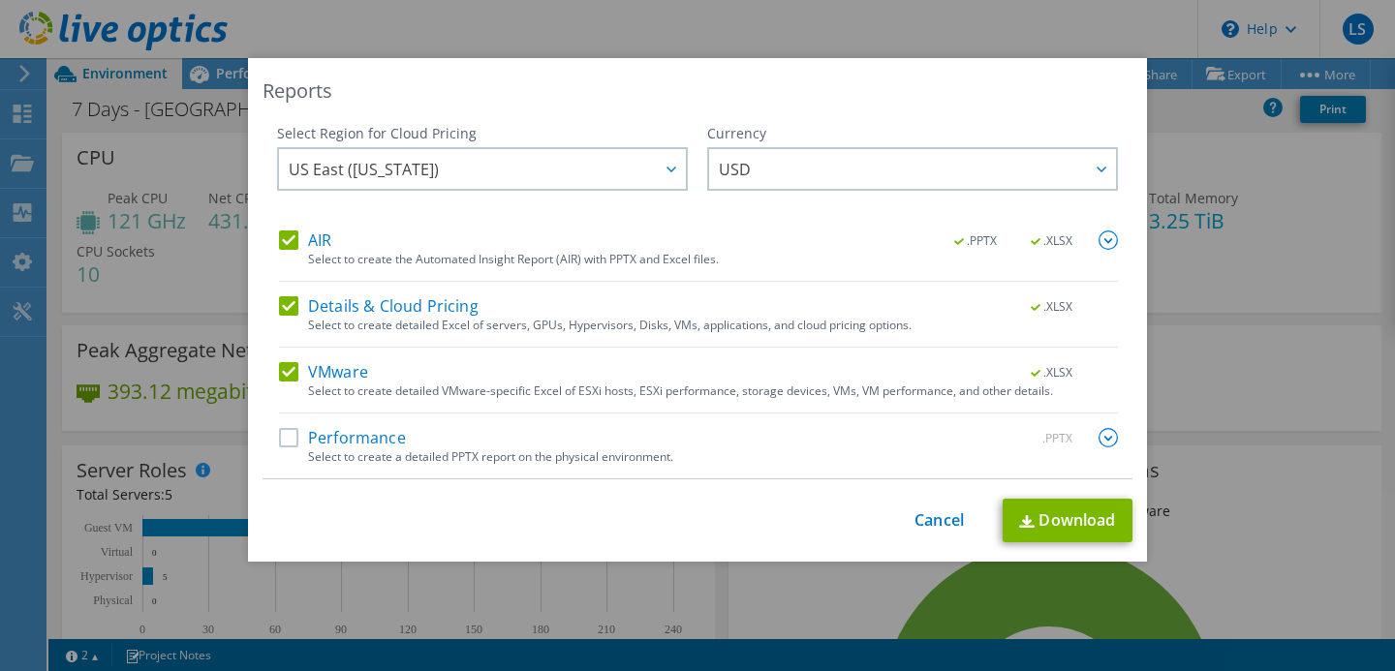
click at [293, 441] on label "Performance" at bounding box center [342, 437] width 127 height 19
click at [0, 0] on input "Performance" at bounding box center [0, 0] width 0 height 0
click at [289, 444] on label "Performance" at bounding box center [342, 437] width 127 height 19
click at [0, 0] on input "Performance" at bounding box center [0, 0] width 0 height 0
click at [294, 434] on label "Performance" at bounding box center [342, 437] width 127 height 19
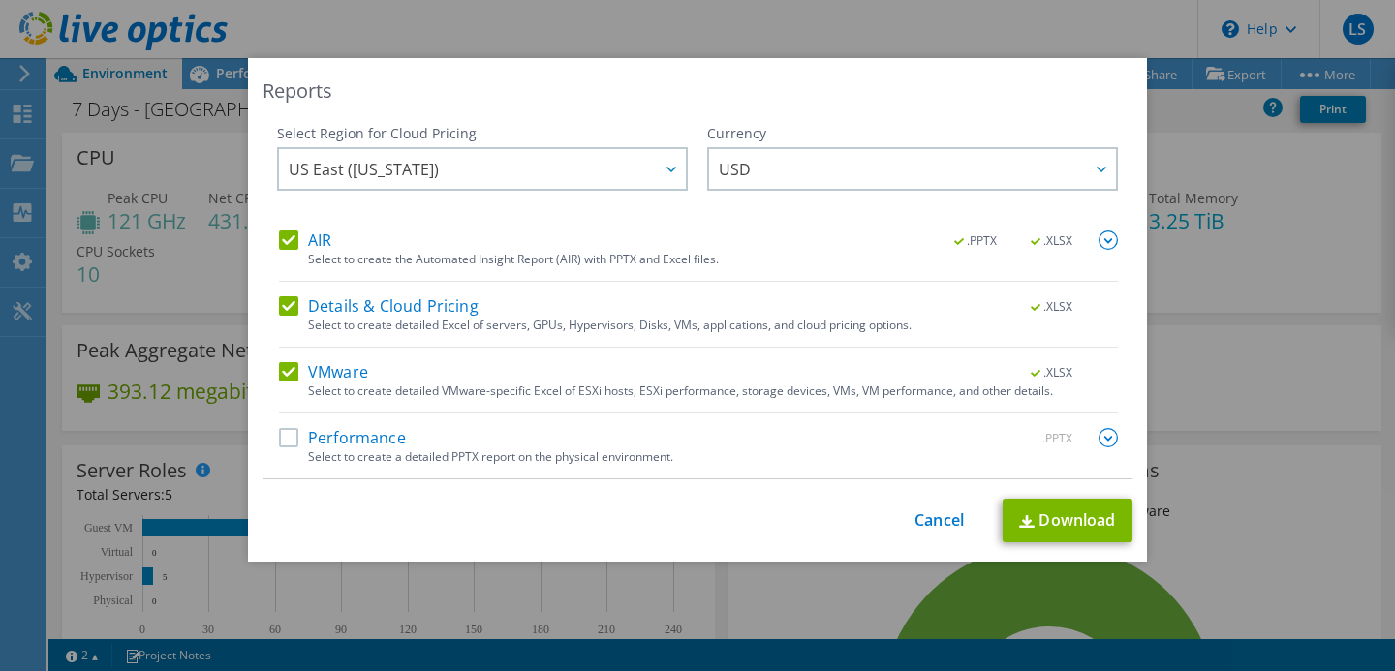
click at [0, 0] on input "Performance" at bounding box center [0, 0] width 0 height 0
click at [1044, 519] on link "Download" at bounding box center [1068, 521] width 130 height 44
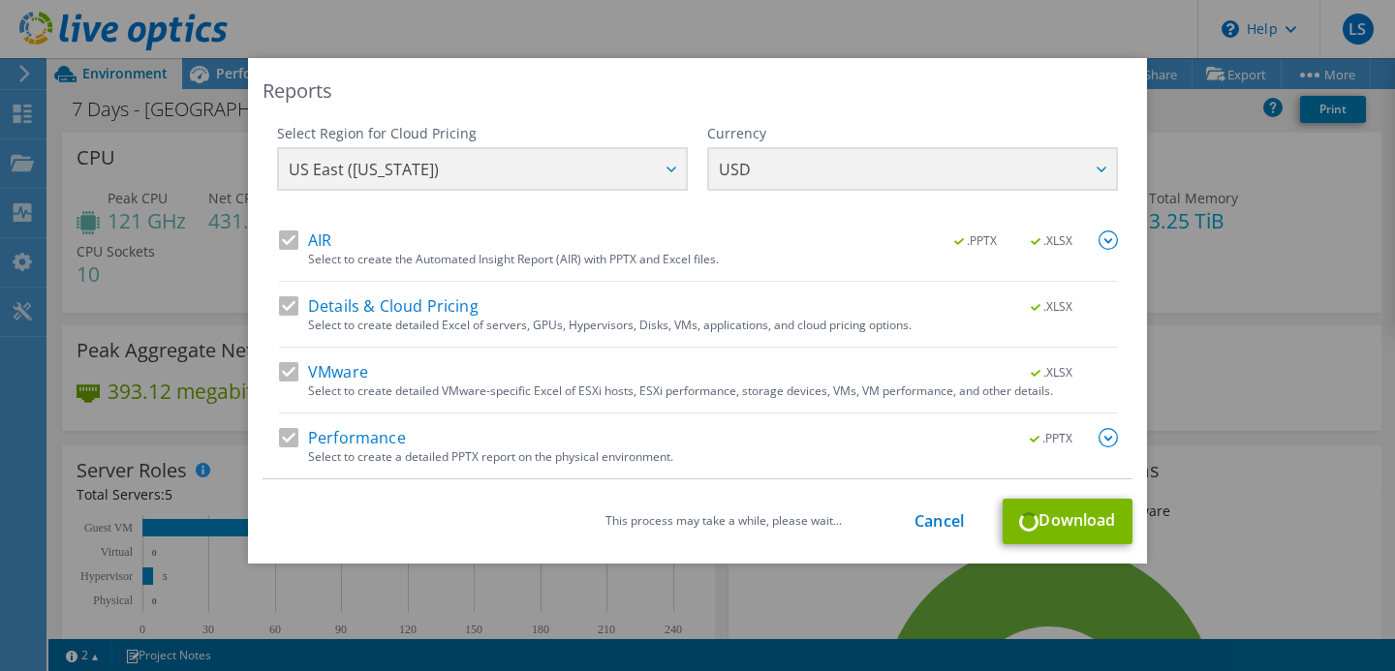
click at [678, 168] on div "Select Region for Cloud Pricing Asia Pacific (Hong Kong) Asia Pacific (Mumbai) …" at bounding box center [697, 177] width 841 height 107
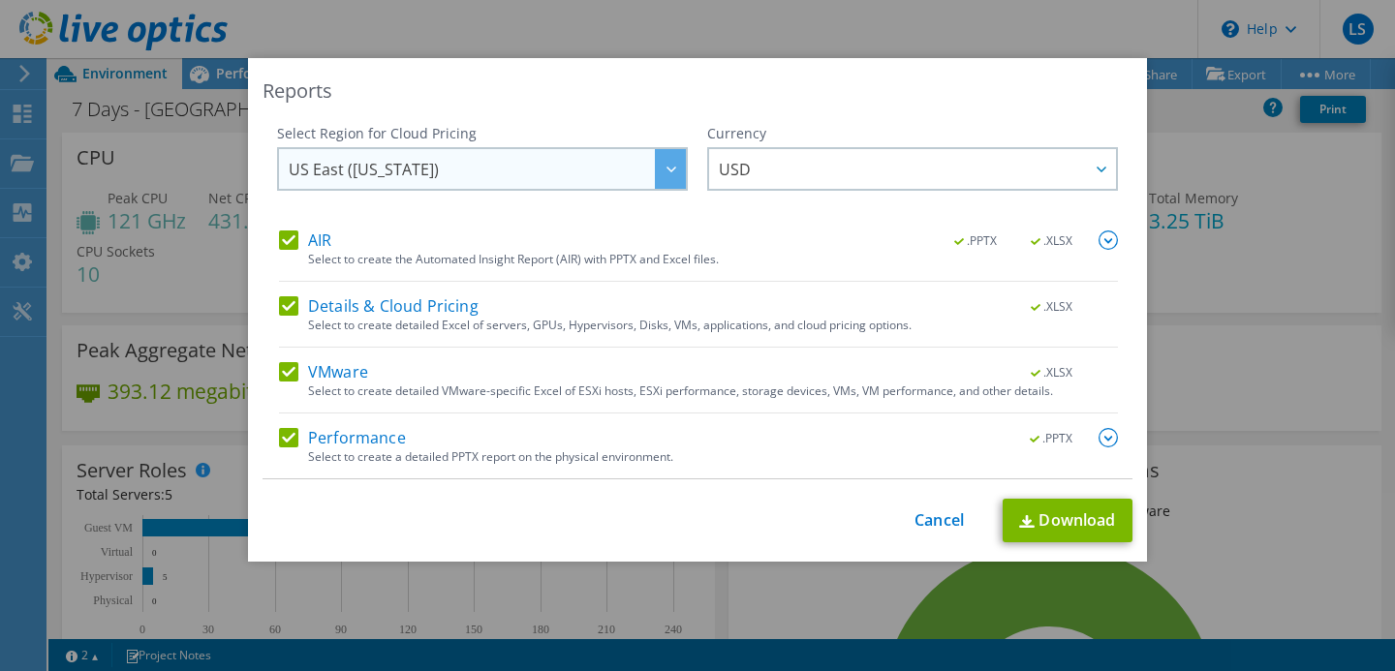
click at [676, 168] on div at bounding box center [670, 169] width 31 height 40
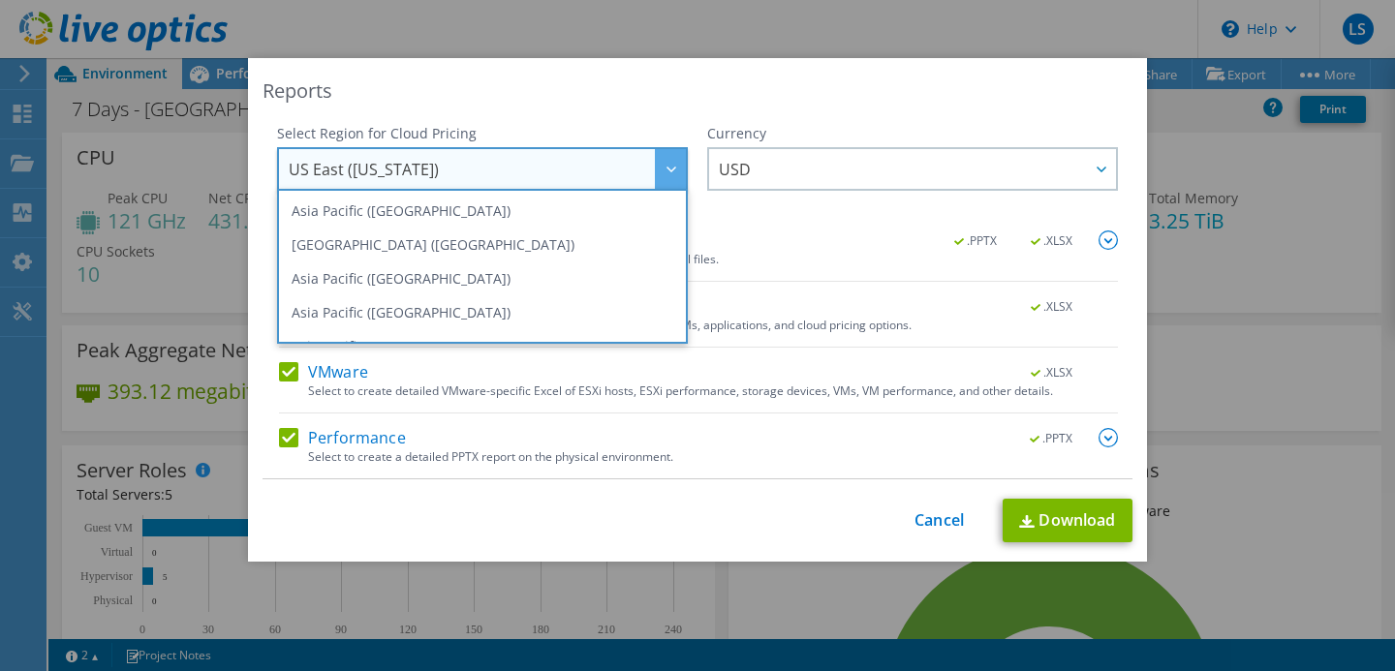
click at [676, 168] on div at bounding box center [670, 169] width 31 height 40
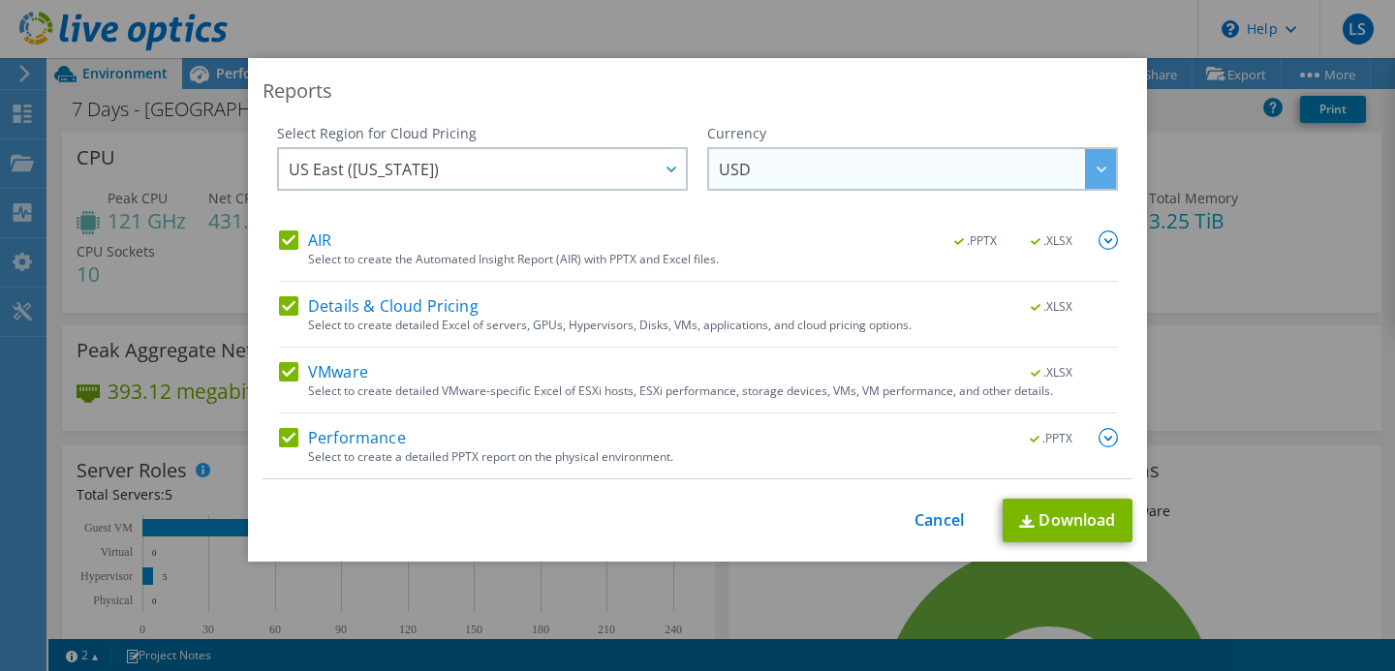
click at [911, 164] on span "USD" at bounding box center [917, 169] width 397 height 40
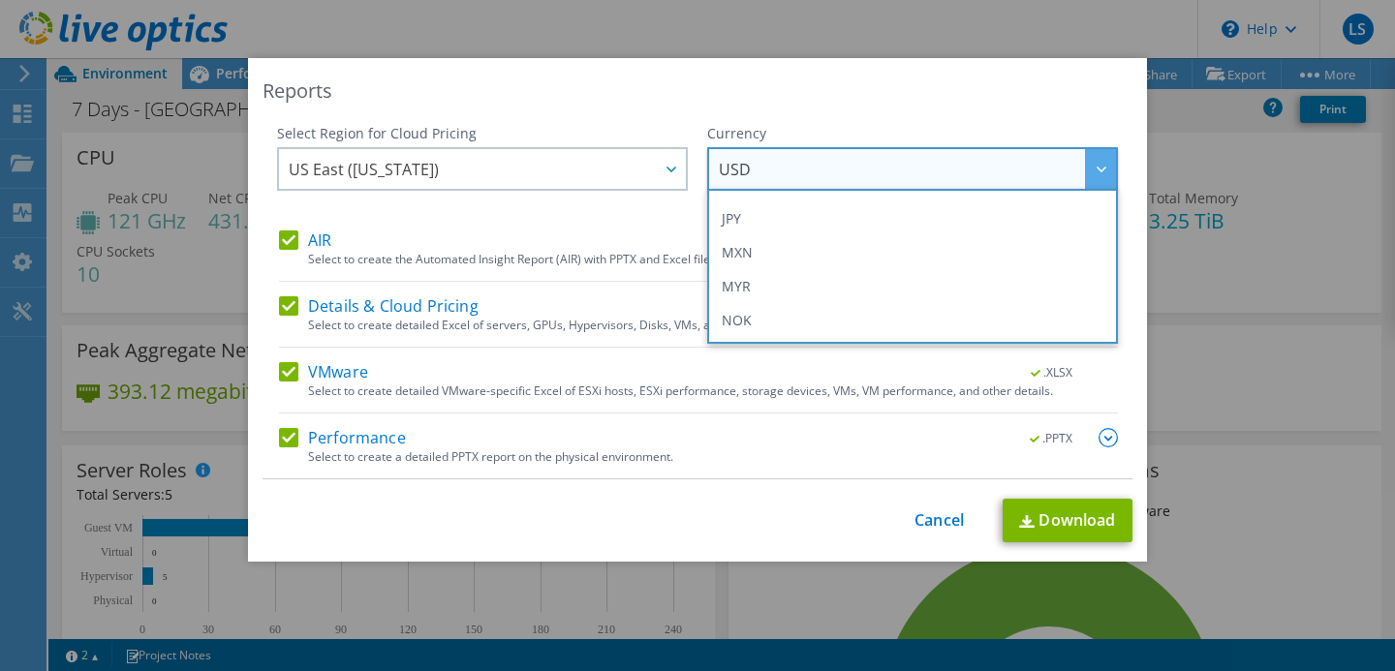
scroll to position [447, 0]
click at [1107, 163] on div at bounding box center [1100, 169] width 31 height 40
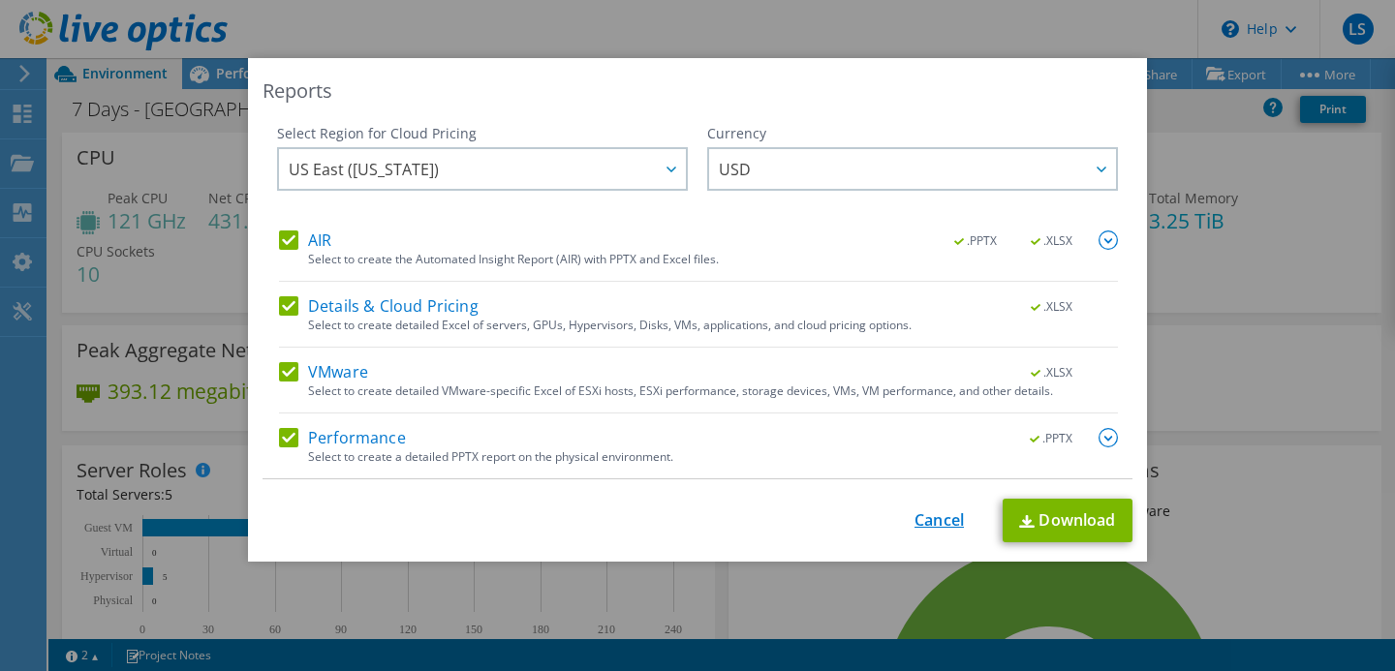
click at [951, 516] on link "Cancel" at bounding box center [939, 521] width 49 height 18
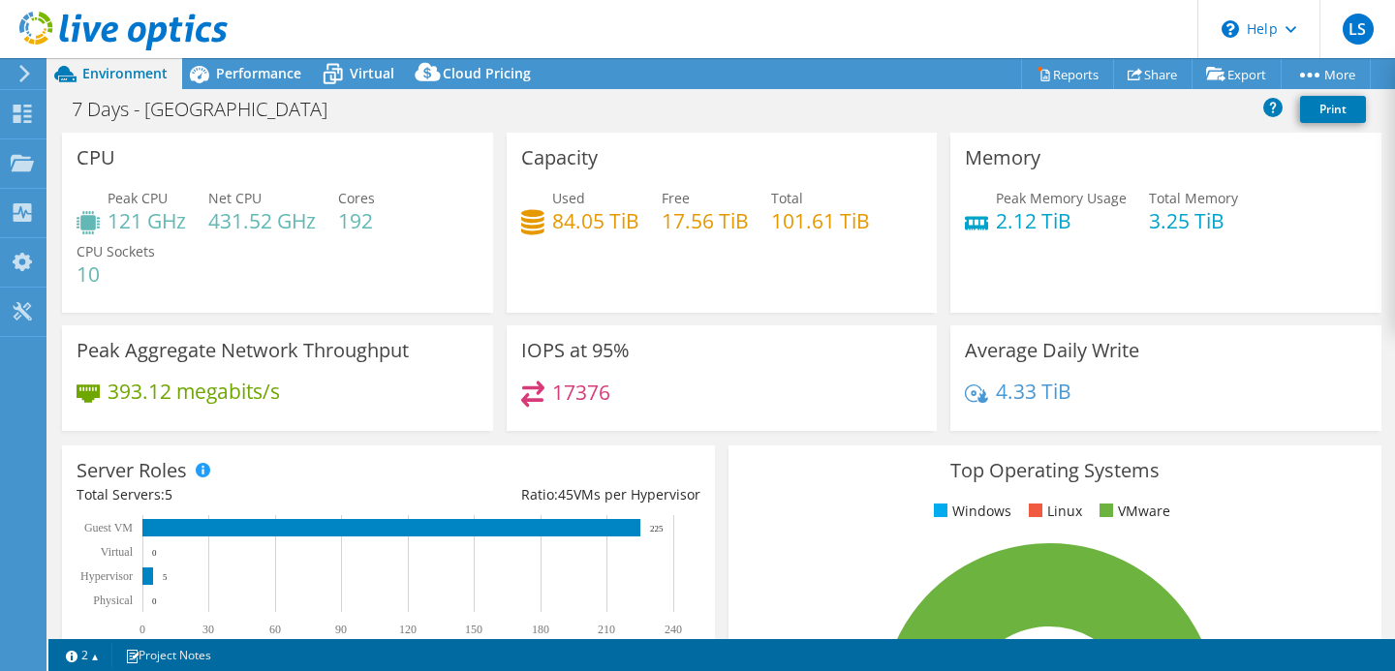
click at [850, 33] on header "LS End User LEAN Services smc@lean-serv.com LEAN Services My Profile Log Out \n…" at bounding box center [697, 29] width 1395 height 58
click at [16, 109] on use at bounding box center [23, 114] width 18 height 18
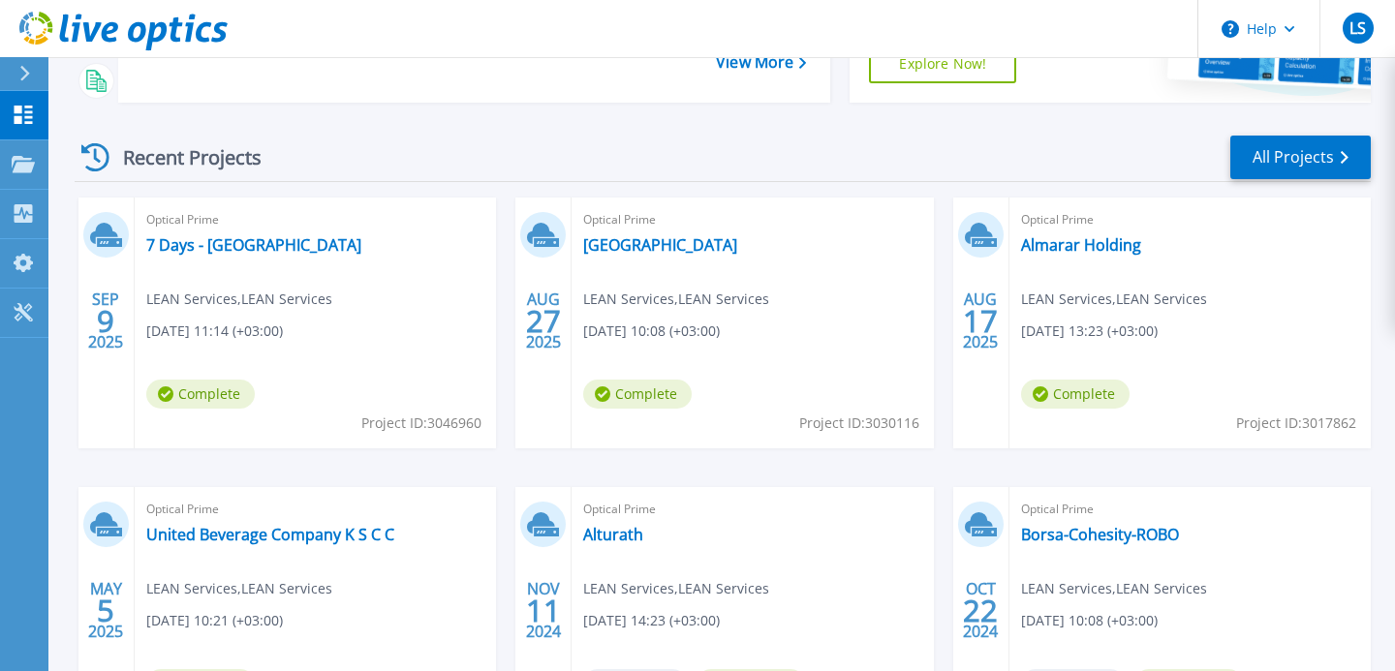
scroll to position [224, 0]
click at [260, 238] on link "7 Days - [GEOGRAPHIC_DATA]" at bounding box center [253, 243] width 215 height 19
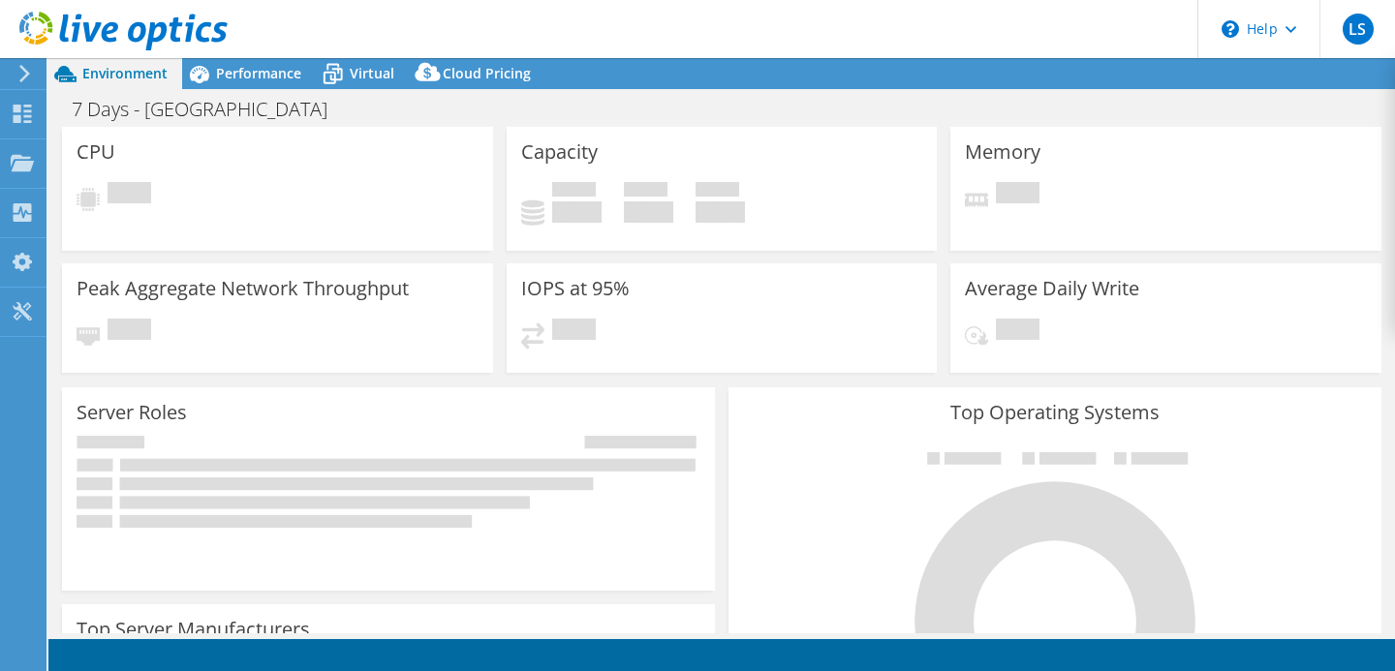
select select "USD"
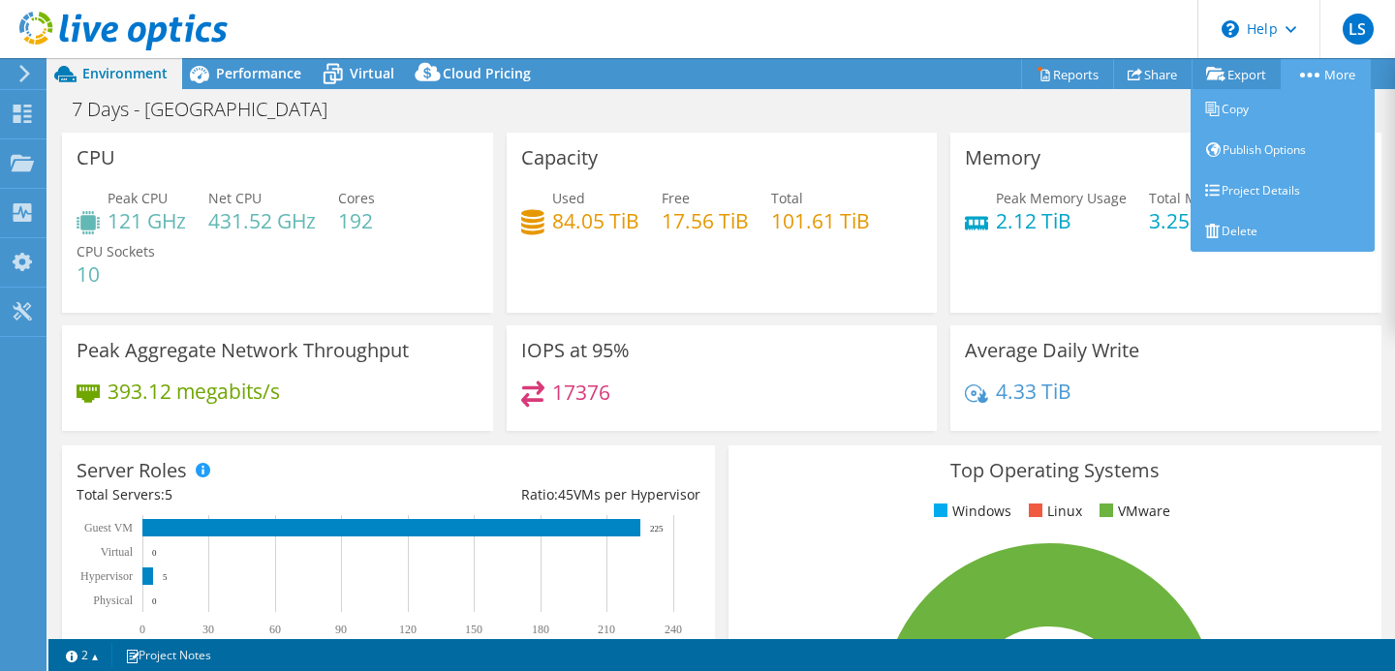
click at [1325, 75] on link "More" at bounding box center [1326, 74] width 90 height 30
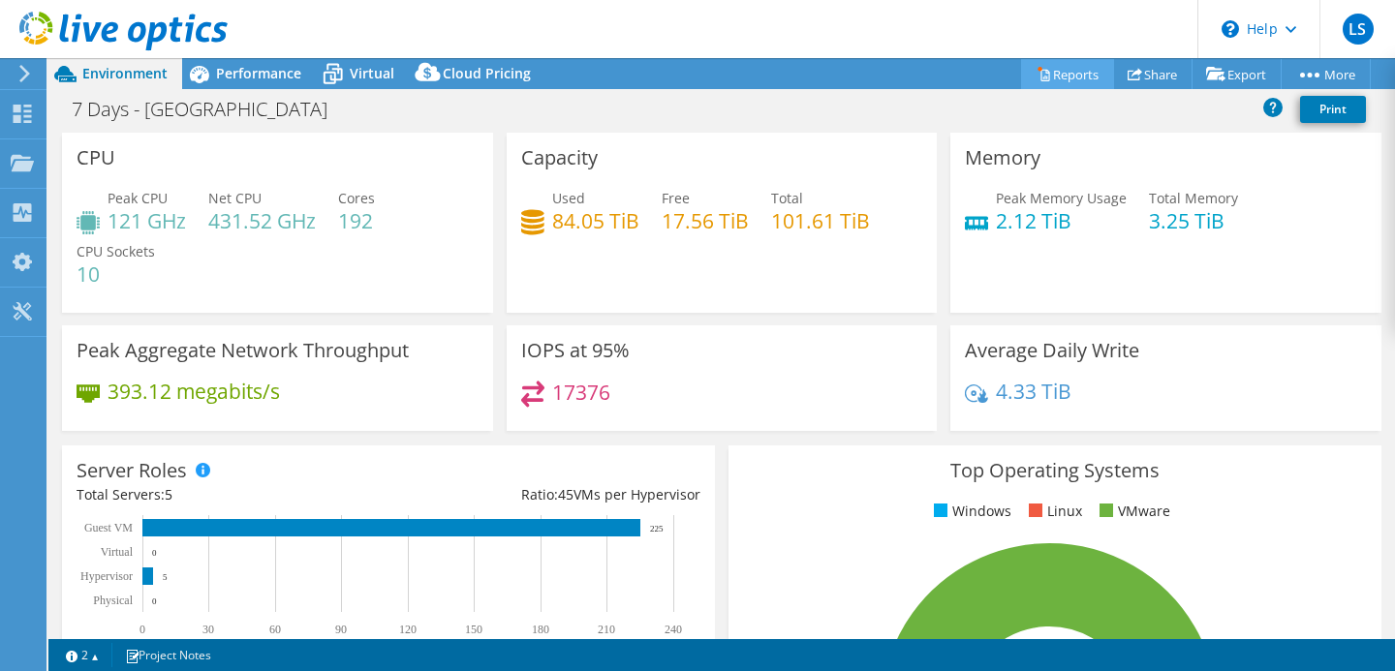
click at [1059, 75] on link "Reports" at bounding box center [1067, 74] width 93 height 30
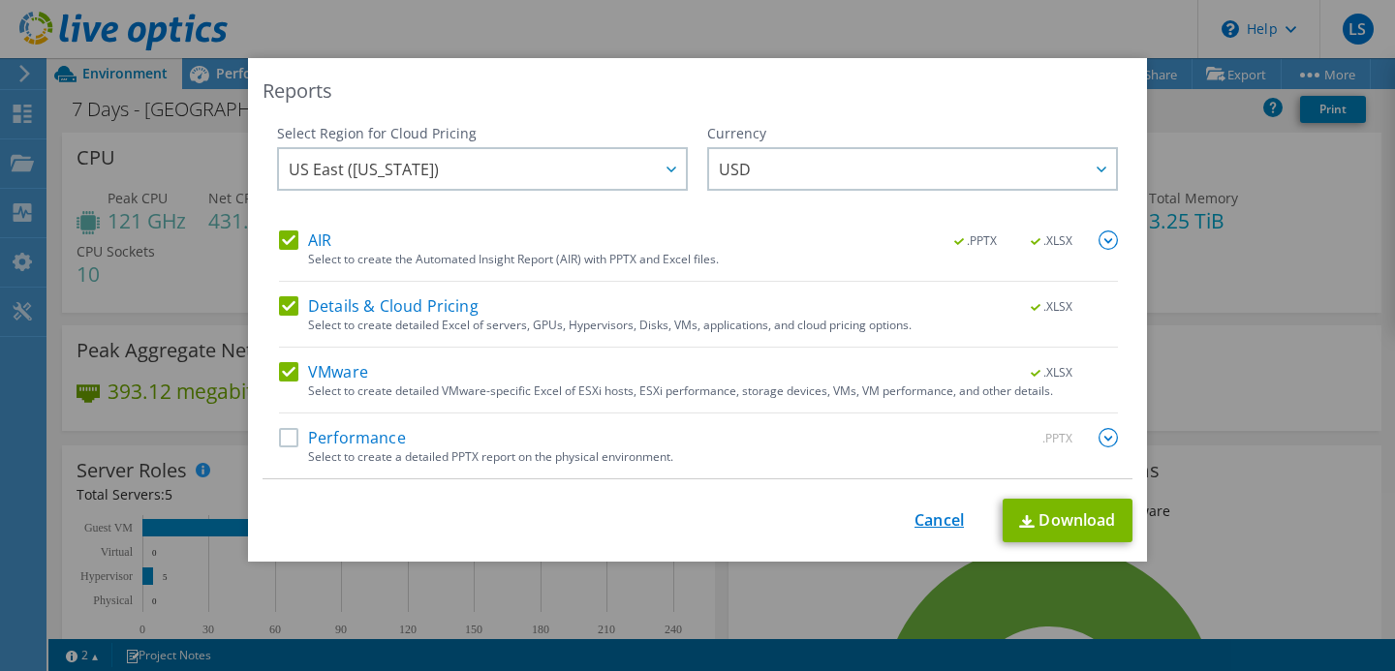
click at [934, 516] on link "Cancel" at bounding box center [939, 521] width 49 height 18
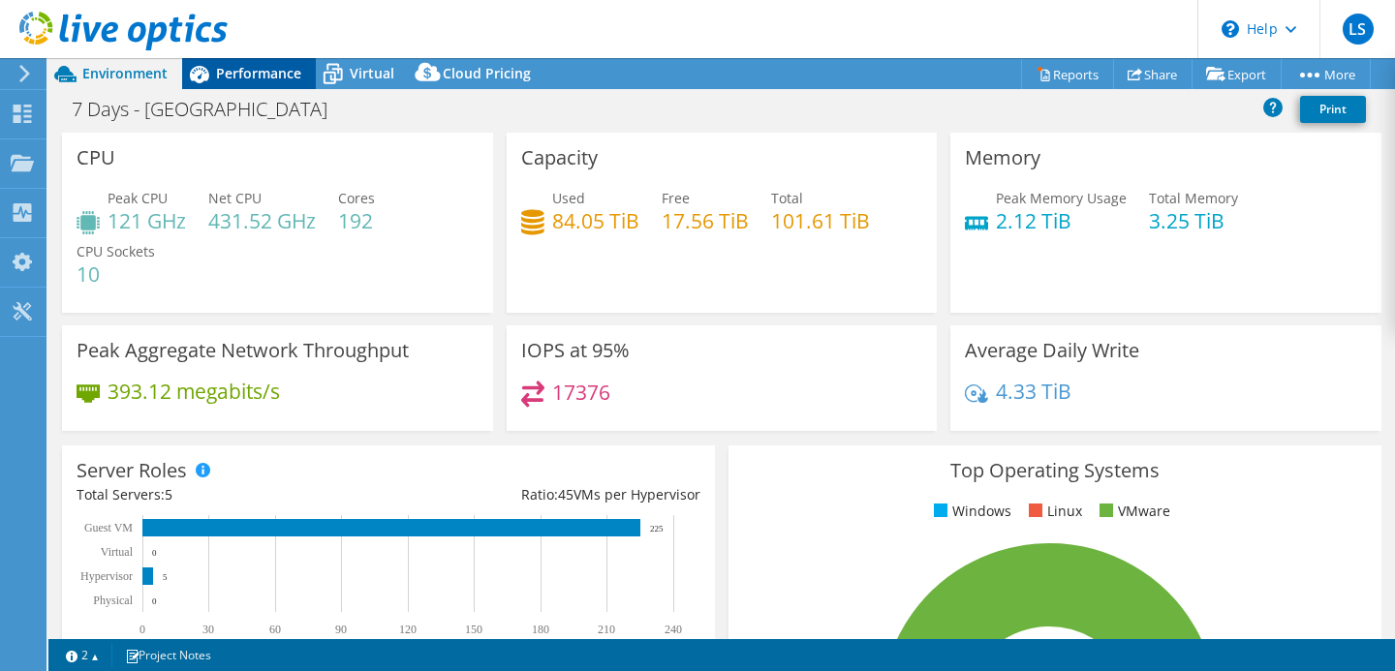
click at [248, 71] on span "Performance" at bounding box center [258, 73] width 85 height 18
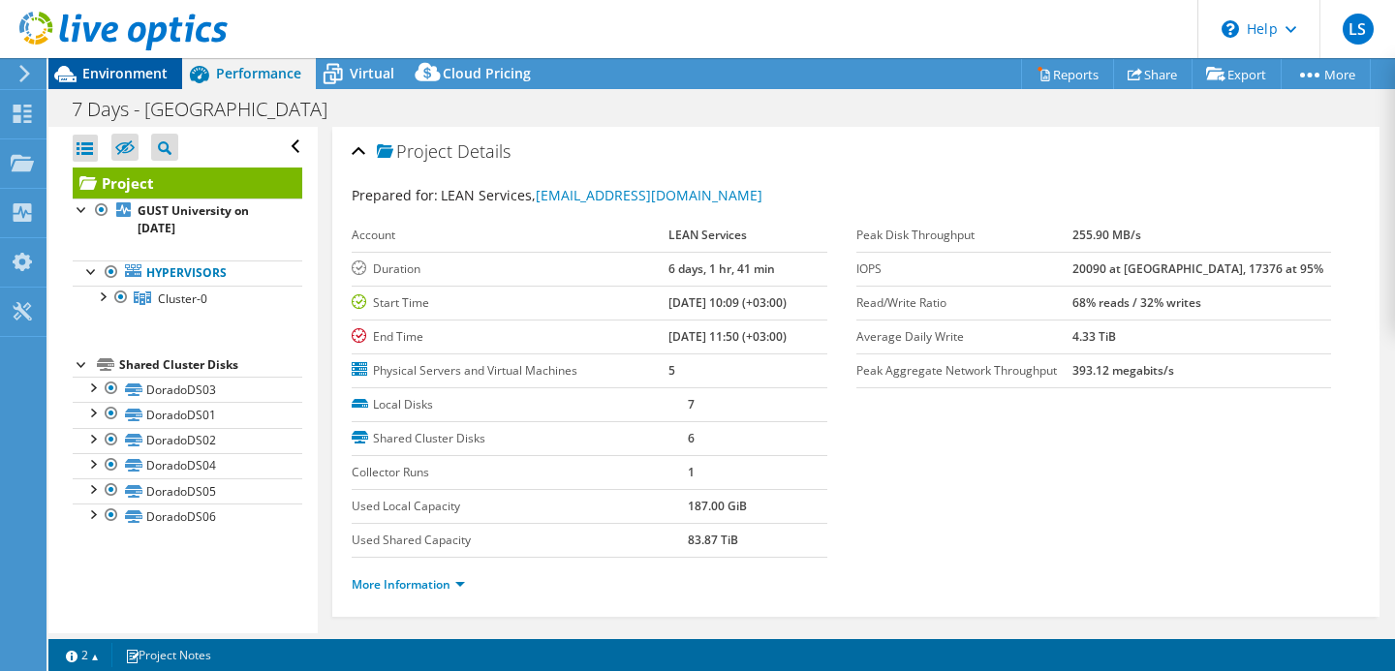
click at [126, 65] on span "Environment" at bounding box center [124, 73] width 85 height 18
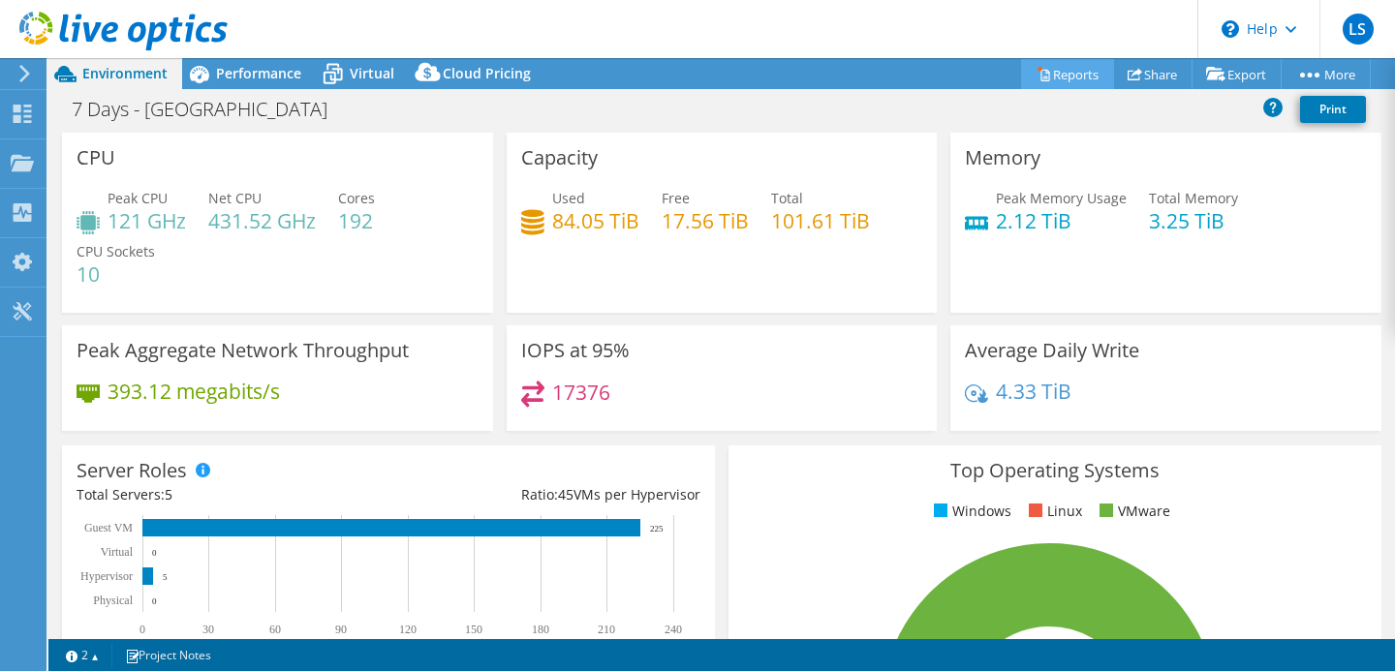
click at [1077, 77] on link "Reports" at bounding box center [1067, 74] width 93 height 30
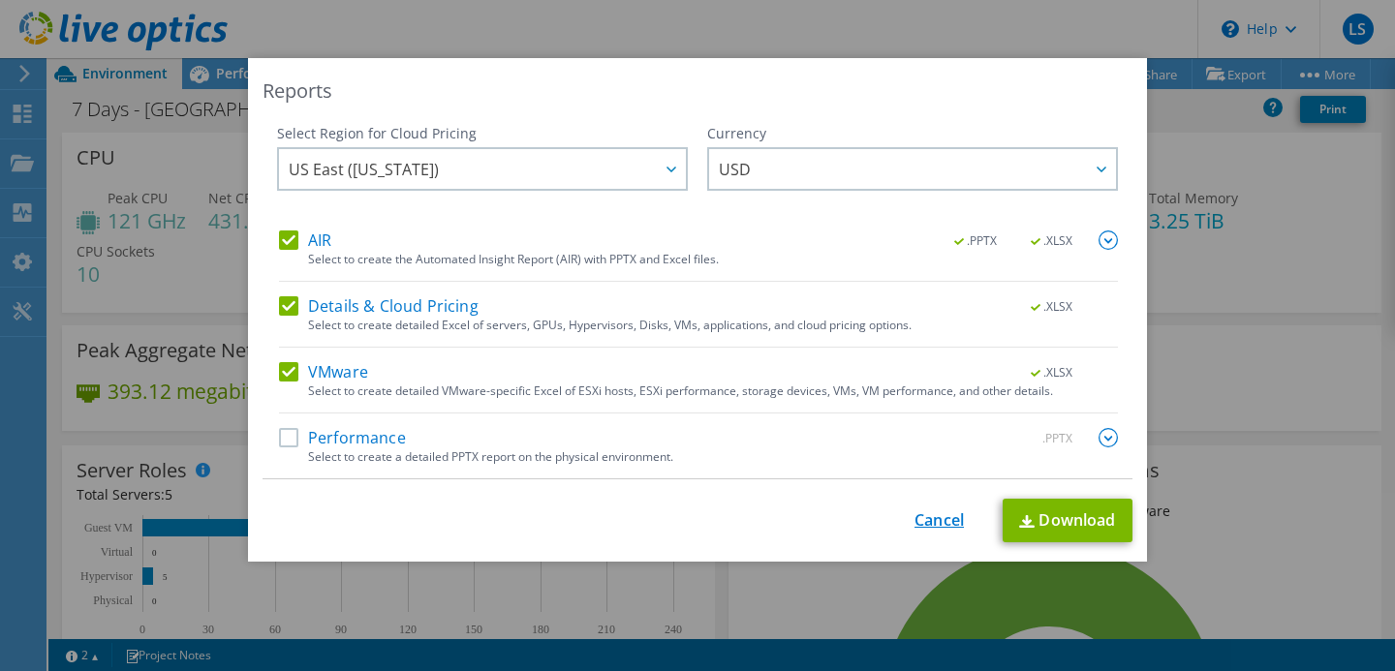
click at [938, 528] on link "Cancel" at bounding box center [939, 521] width 49 height 18
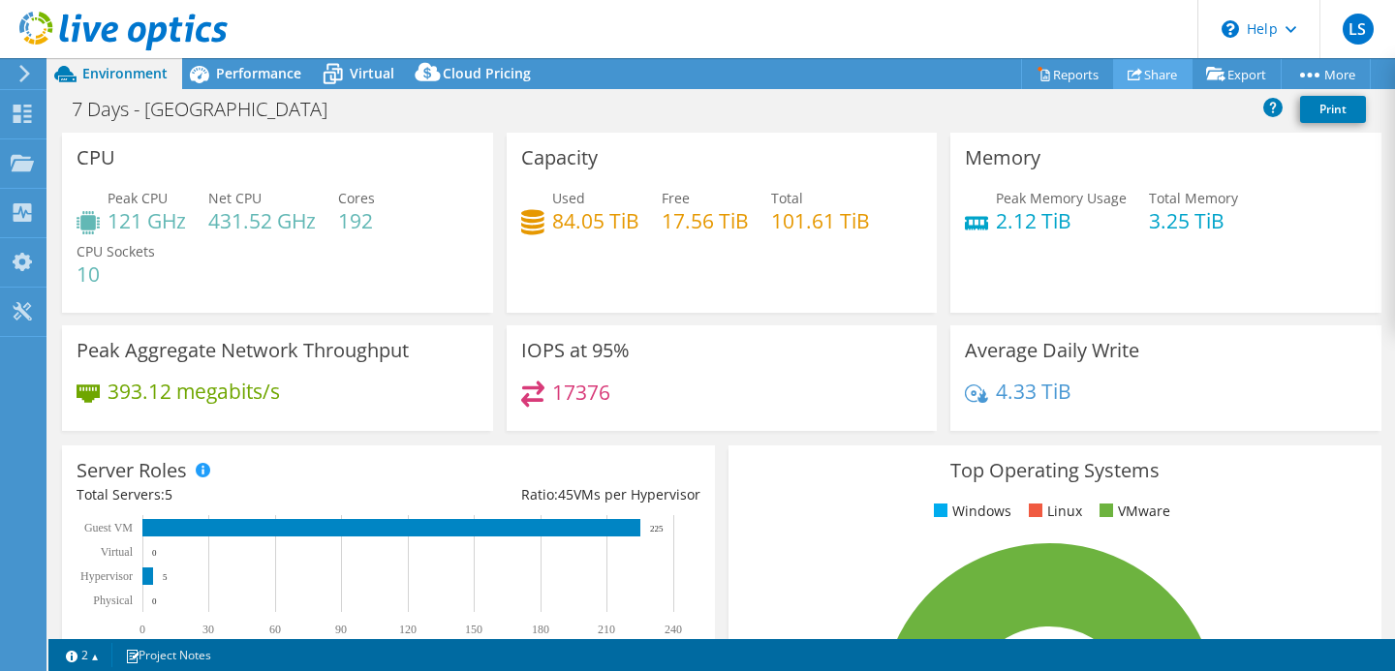
click at [1128, 68] on icon at bounding box center [1135, 74] width 15 height 15
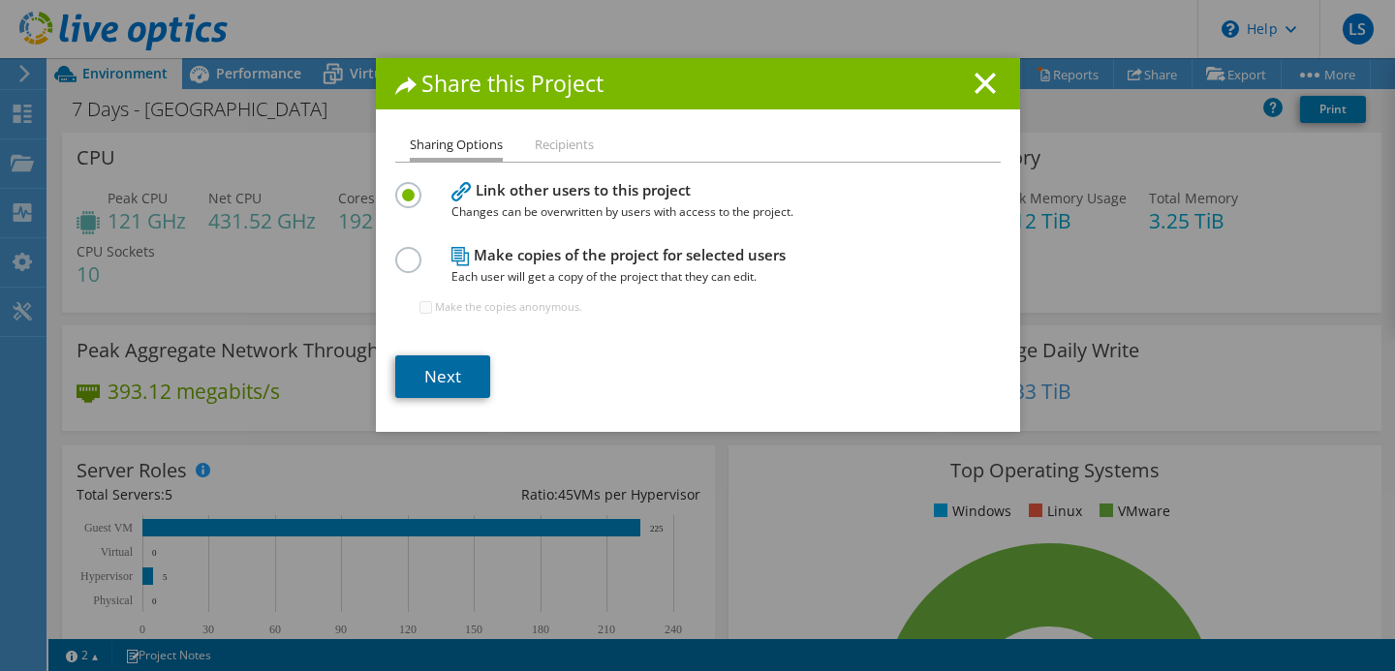
click at [460, 383] on link "Next" at bounding box center [442, 377] width 95 height 43
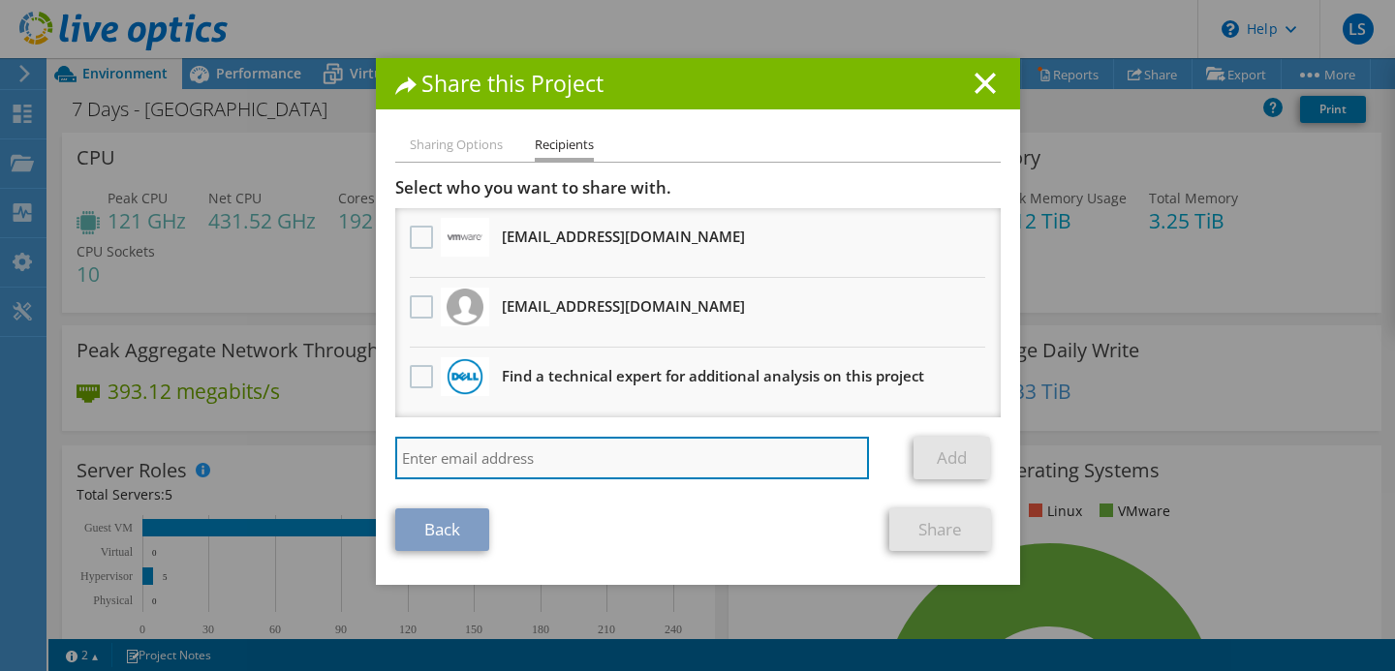
click at [529, 444] on input "search" at bounding box center [632, 458] width 475 height 43
click at [549, 454] on input "search" at bounding box center [632, 458] width 475 height 43
paste input "[EMAIL_ADDRESS][DOMAIN_NAME]"
type input "[EMAIL_ADDRESS][DOMAIN_NAME]"
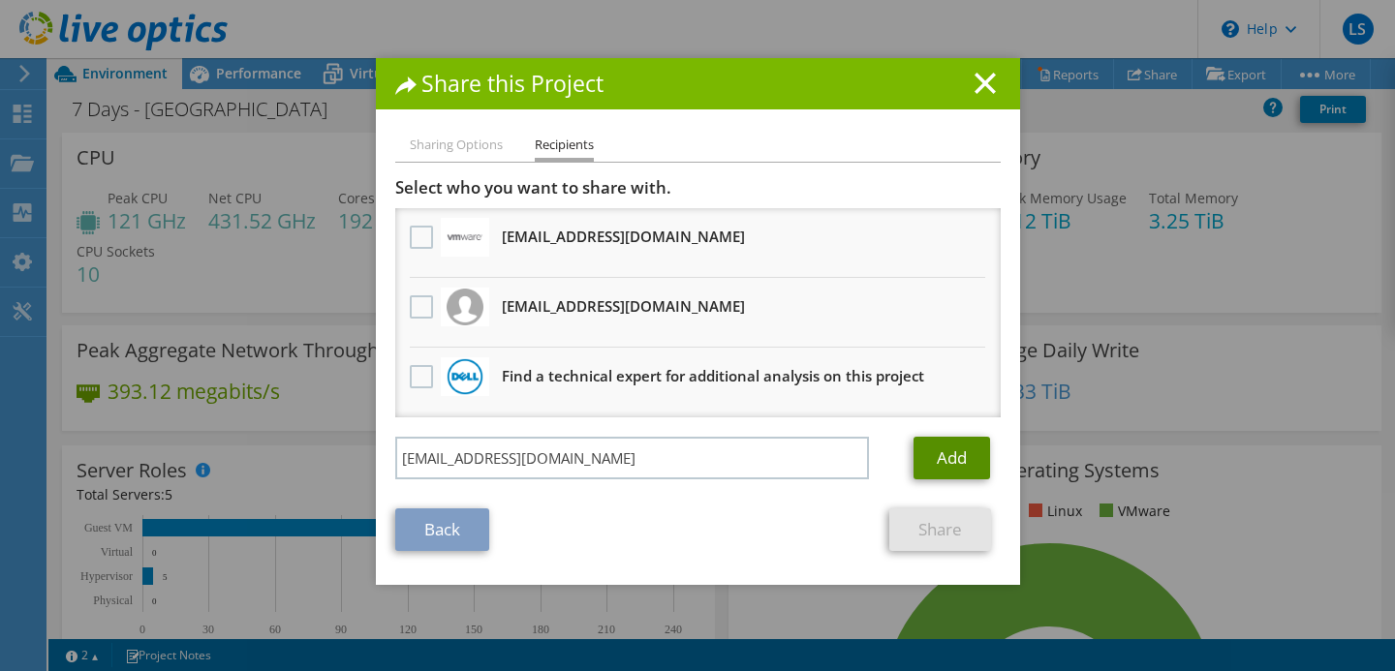
click at [977, 451] on link "Add" at bounding box center [952, 458] width 77 height 43
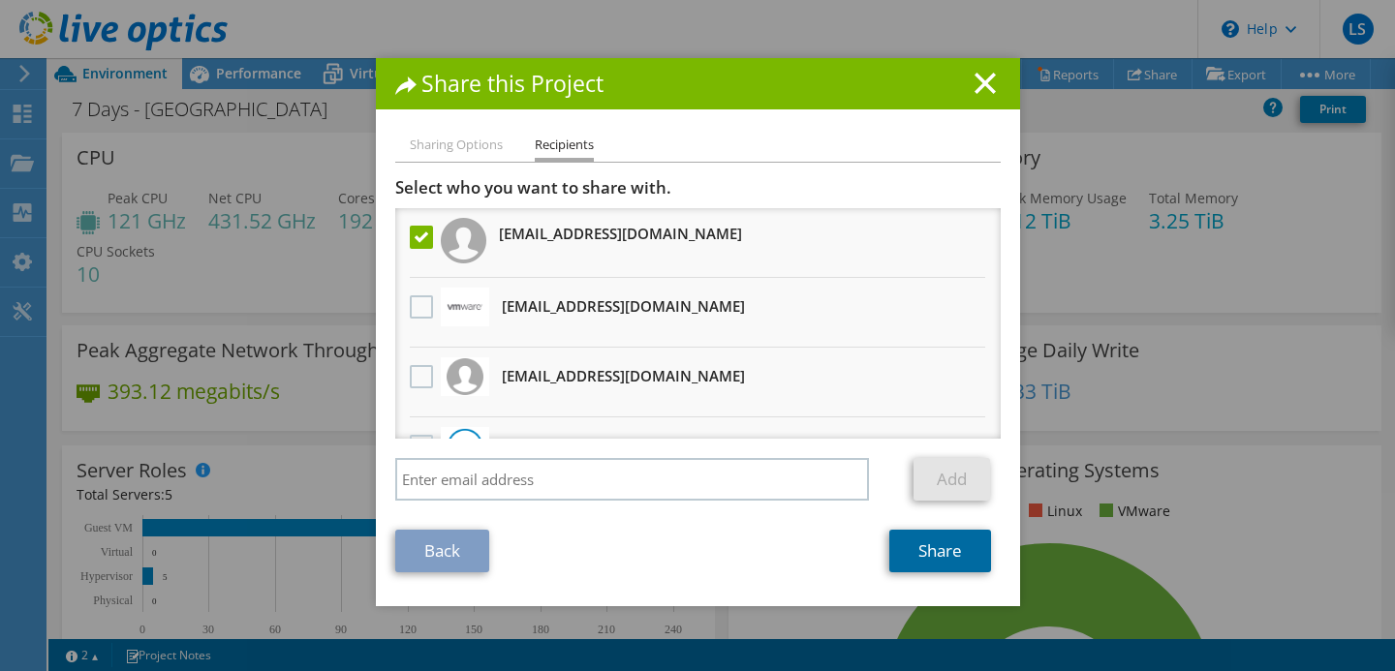
click at [917, 547] on link "Share" at bounding box center [941, 551] width 102 height 43
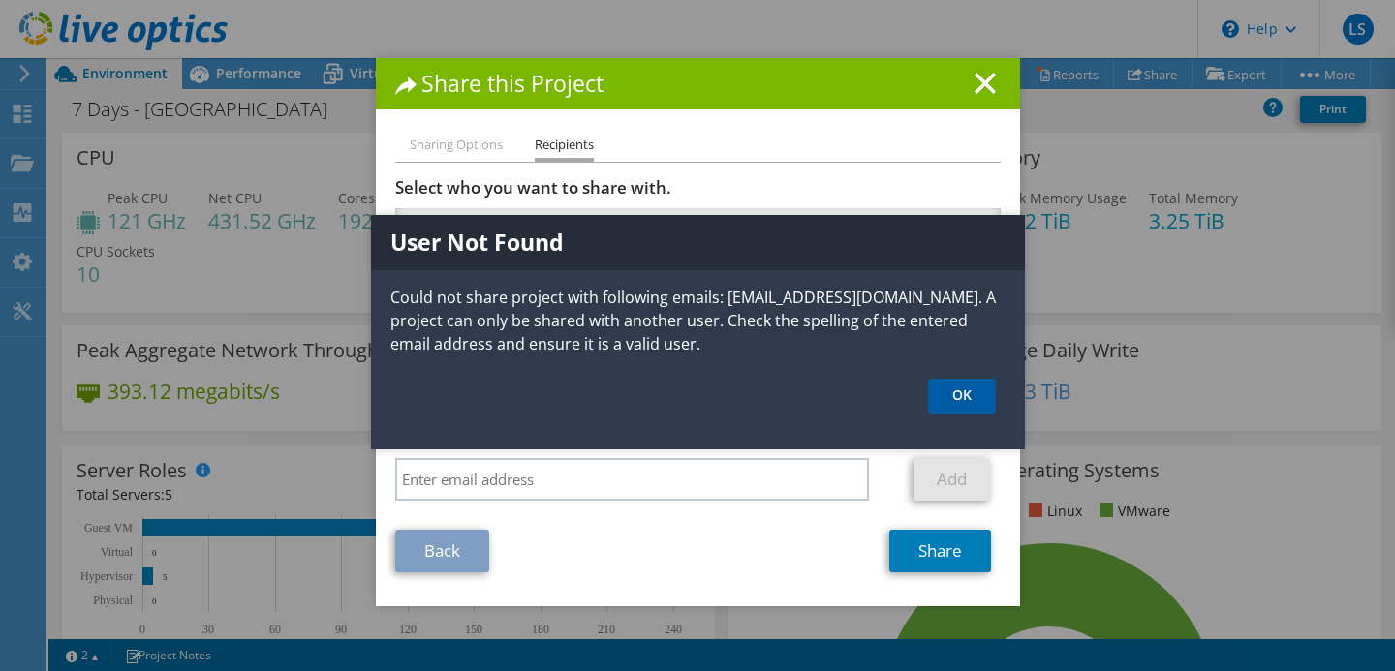
click at [951, 393] on link "OK" at bounding box center [962, 397] width 68 height 36
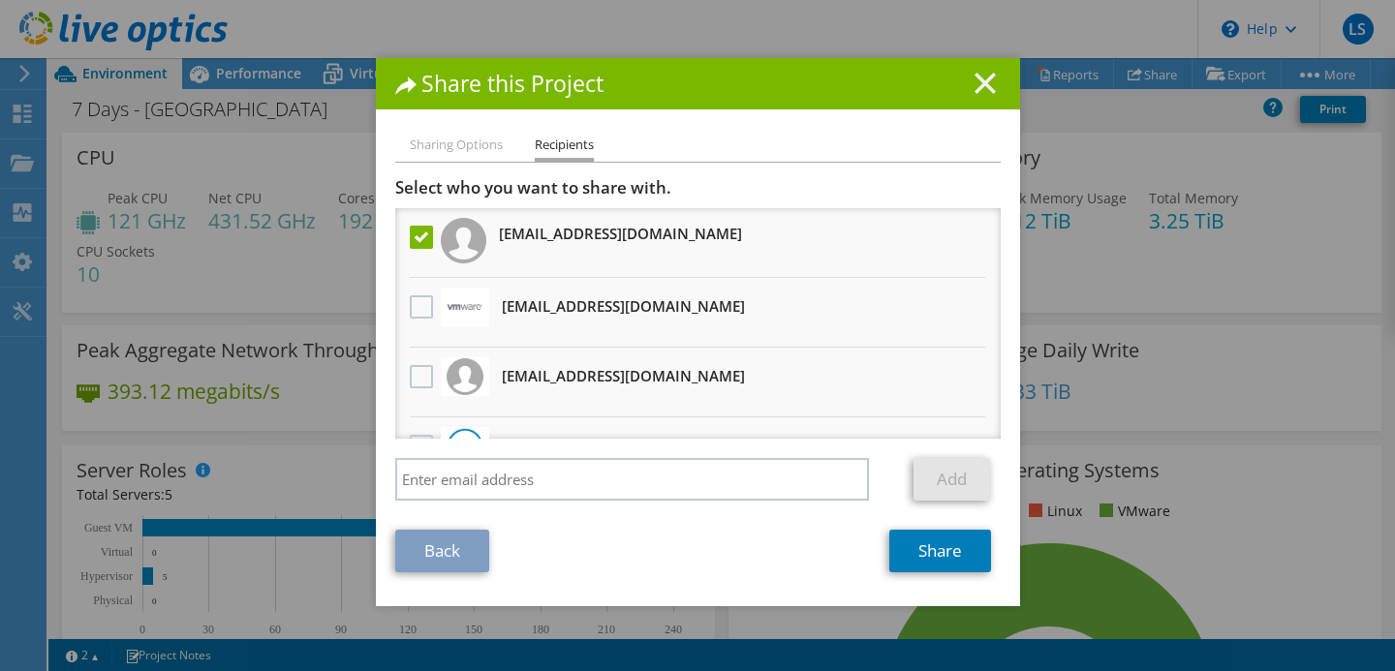
click at [983, 92] on icon at bounding box center [985, 83] width 21 height 21
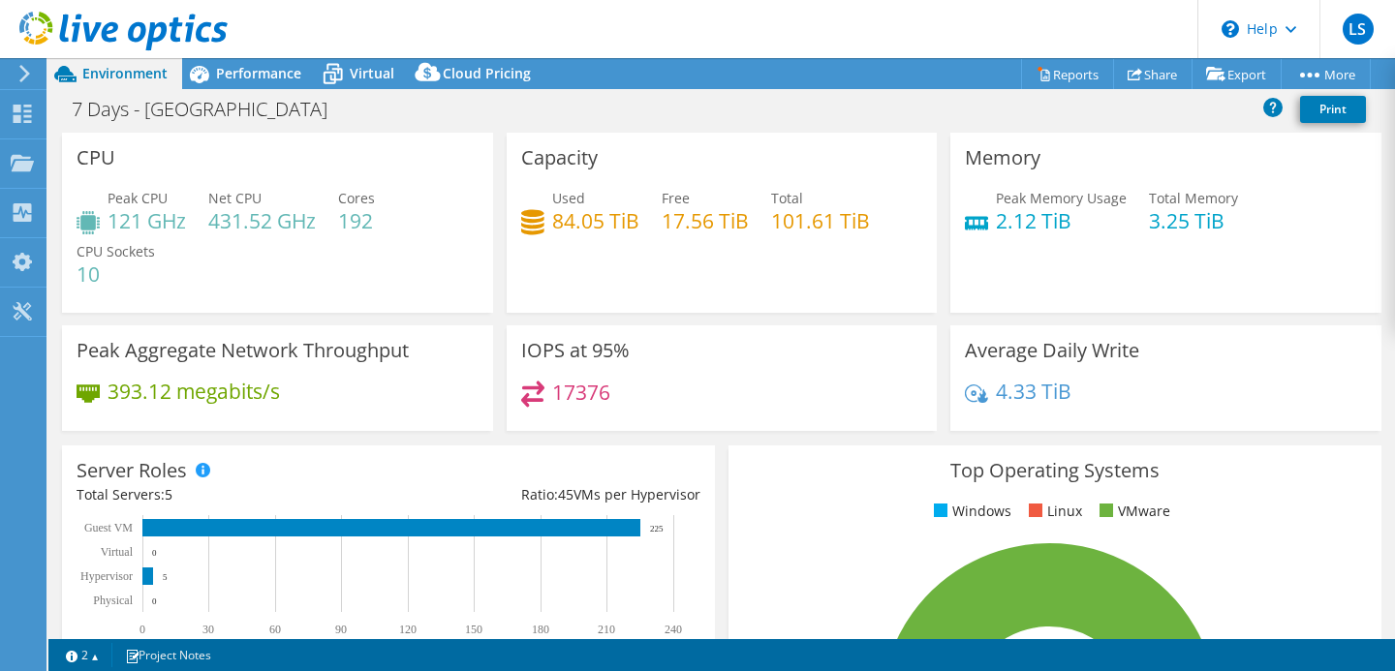
click at [911, 136] on div "Capacity Used 84.05 TiB Free 17.56 TiB Total 101.61 TiB" at bounding box center [722, 223] width 431 height 180
click at [899, 122] on div "7 Days - [GEOGRAPHIC_DATA] Print" at bounding box center [721, 109] width 1347 height 36
click at [802, 122] on div "7 Days - [GEOGRAPHIC_DATA] Print" at bounding box center [721, 109] width 1347 height 36
click at [698, 116] on div "7 Days - [GEOGRAPHIC_DATA] Print" at bounding box center [721, 109] width 1347 height 36
click at [23, 106] on use at bounding box center [23, 114] width 18 height 18
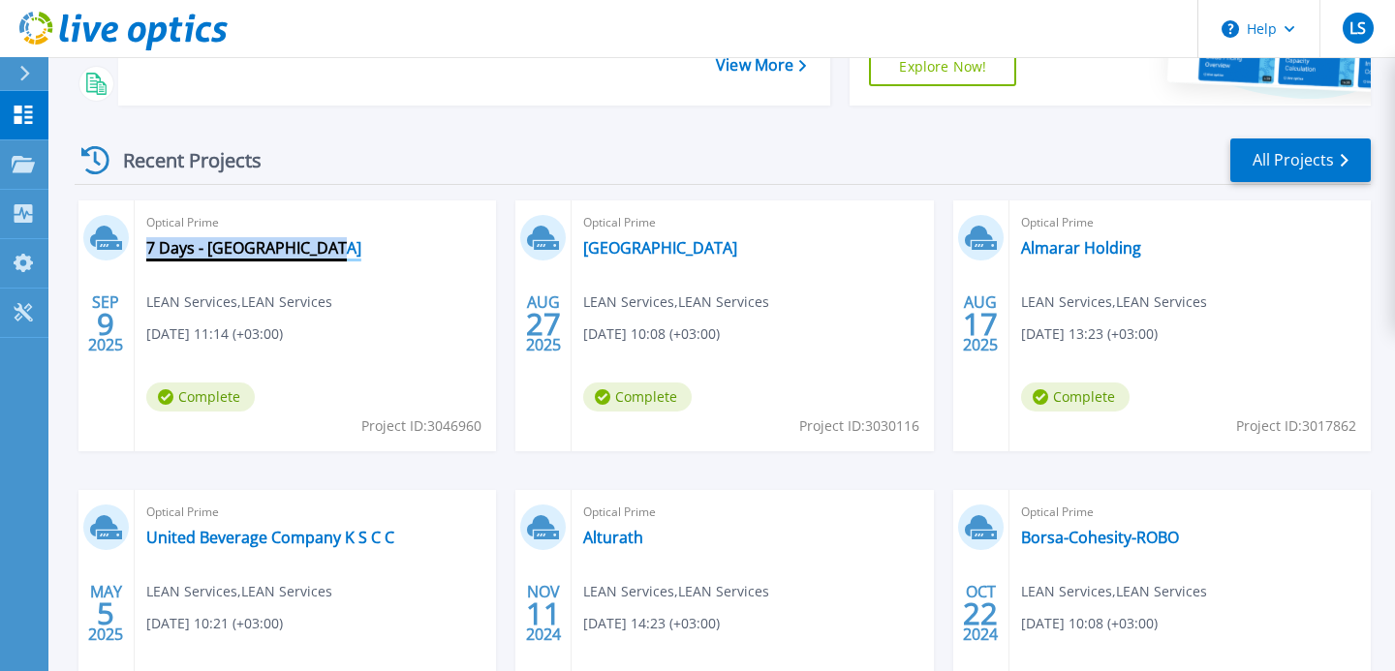
scroll to position [217, 0]
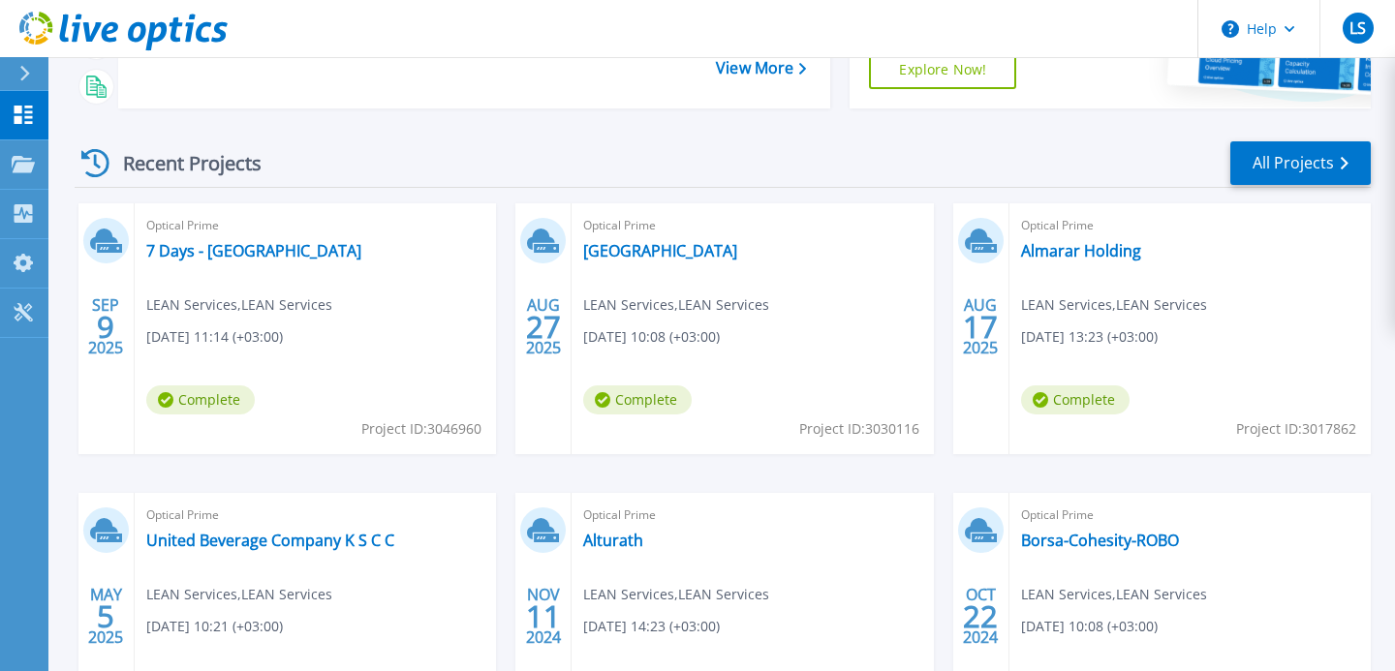
click at [415, 197] on div "Recent Projects All Projects [DATE] Optical Prime 7 Days - GUST University LEAN…" at bounding box center [723, 461] width 1296 height 674
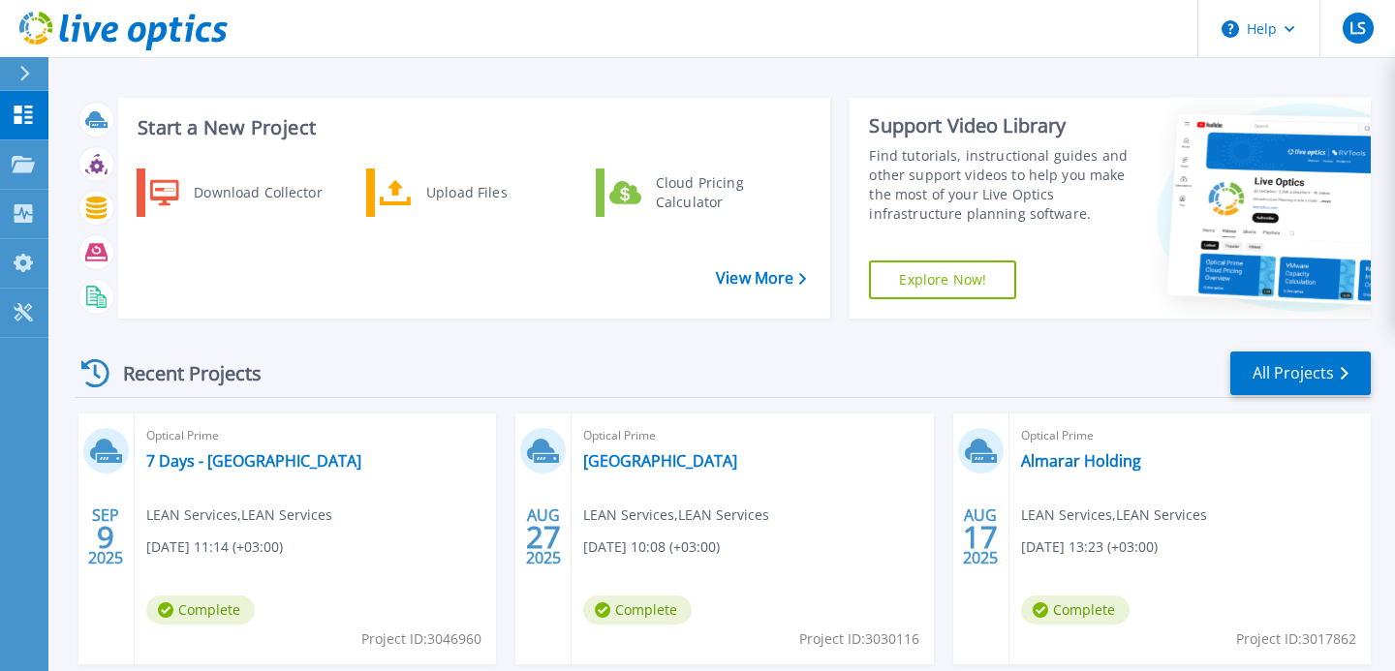
scroll to position [0, 0]
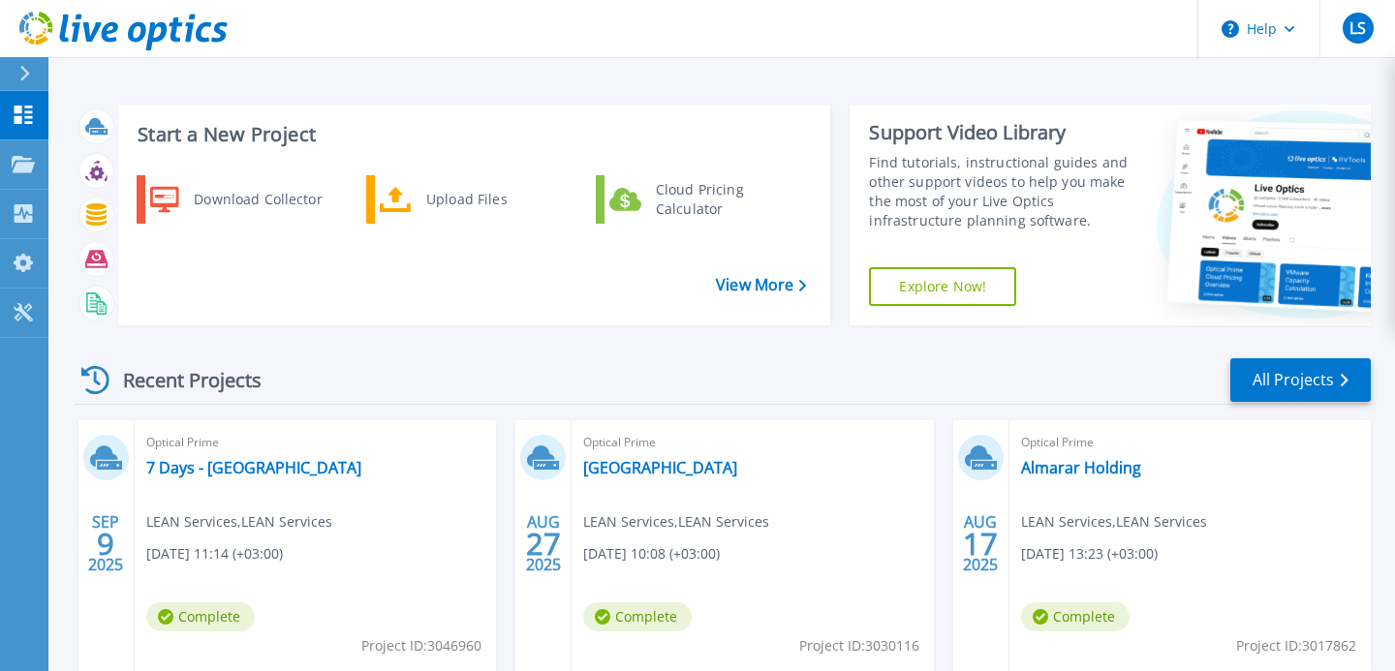
click at [604, 331] on div "Start a New Project Download Collector Upload Files Cloud Pricing Calculator Vi…" at bounding box center [723, 215] width 1296 height 252
click at [274, 476] on link "7 Days - [GEOGRAPHIC_DATA]" at bounding box center [253, 467] width 215 height 19
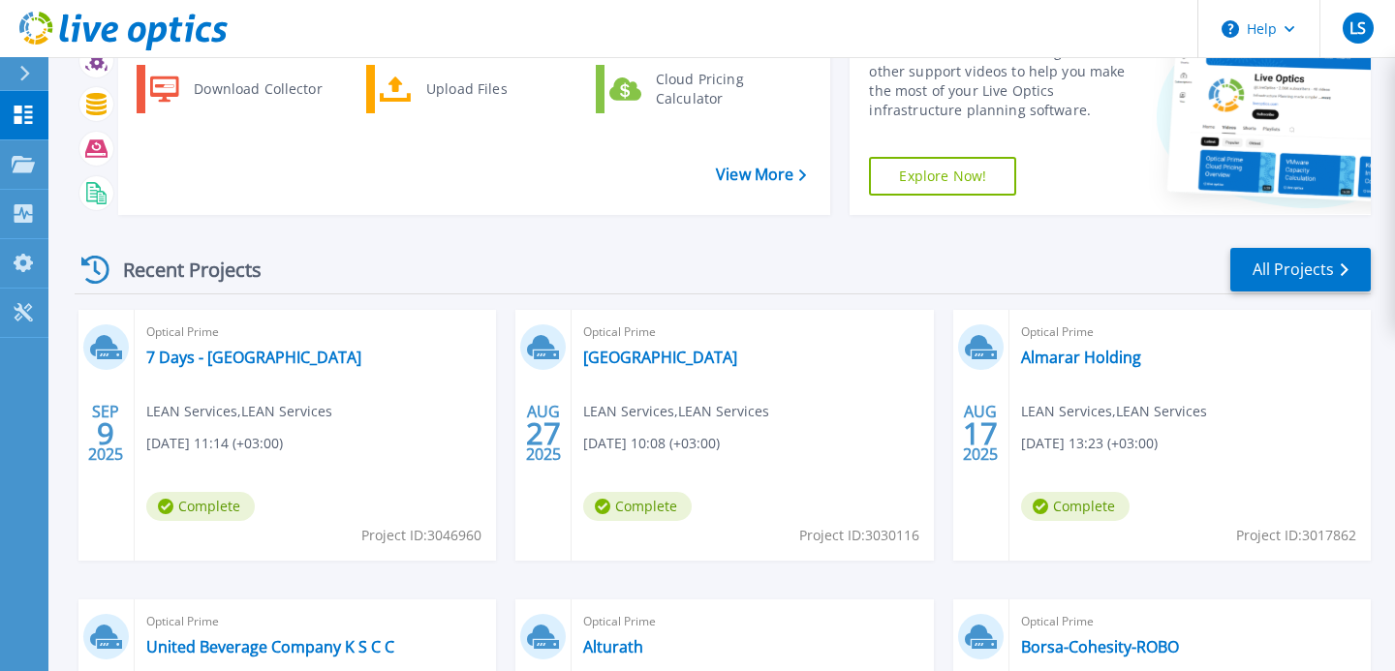
scroll to position [119, 0]
